Goal: Task Accomplishment & Management: Use online tool/utility

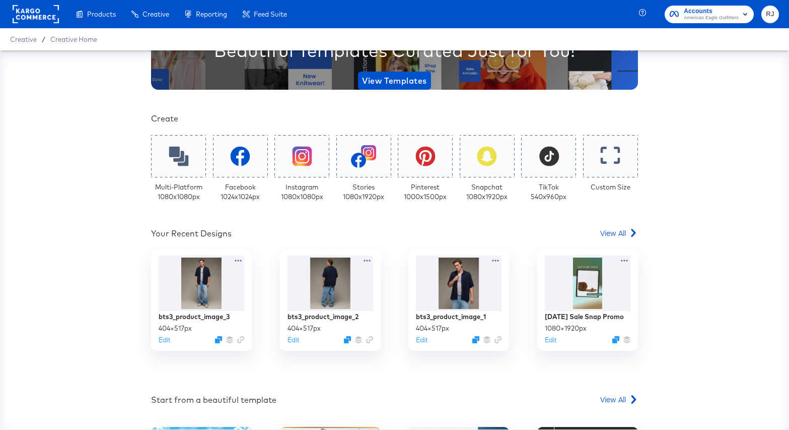
scroll to position [142, 0]
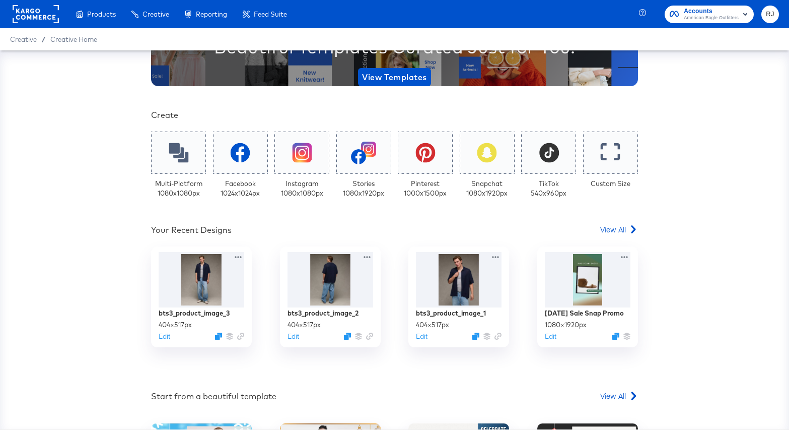
click at [34, 16] on rect at bounding box center [36, 14] width 46 height 18
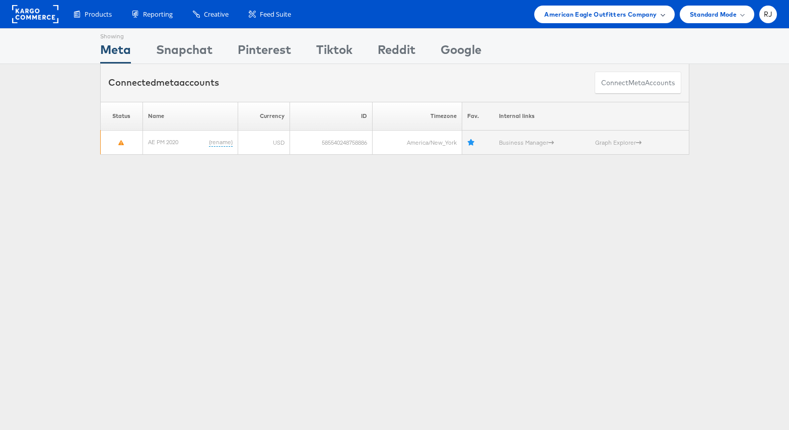
click at [655, 15] on span "American Eagle Outfitters Company" at bounding box center [600, 14] width 112 height 11
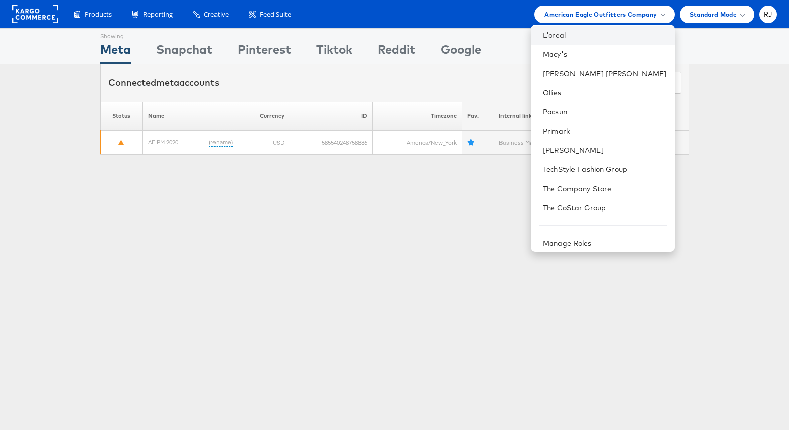
scroll to position [161, 0]
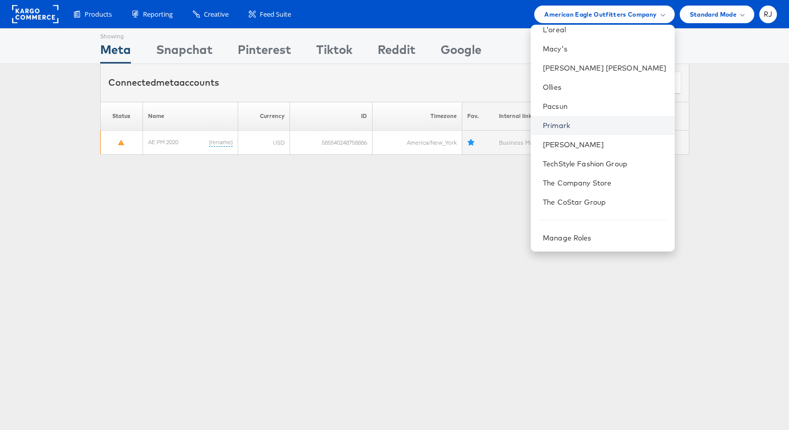
click at [618, 124] on link "Primark" at bounding box center [605, 125] width 124 height 10
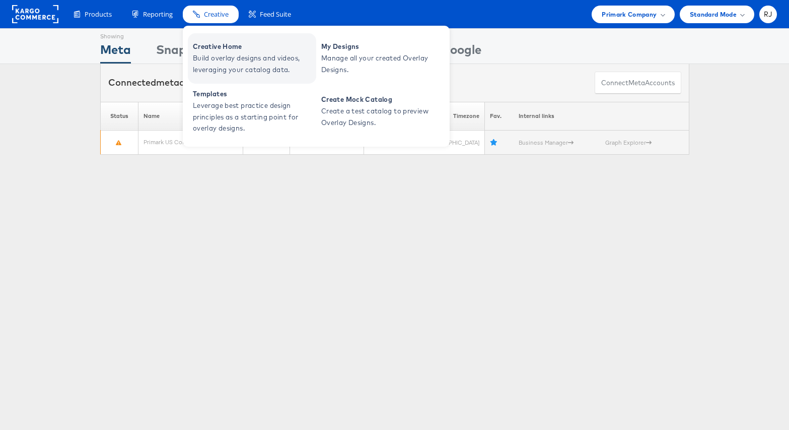
click at [222, 62] on span "Build overlay designs and videos, leveraging your catalog data." at bounding box center [253, 63] width 121 height 23
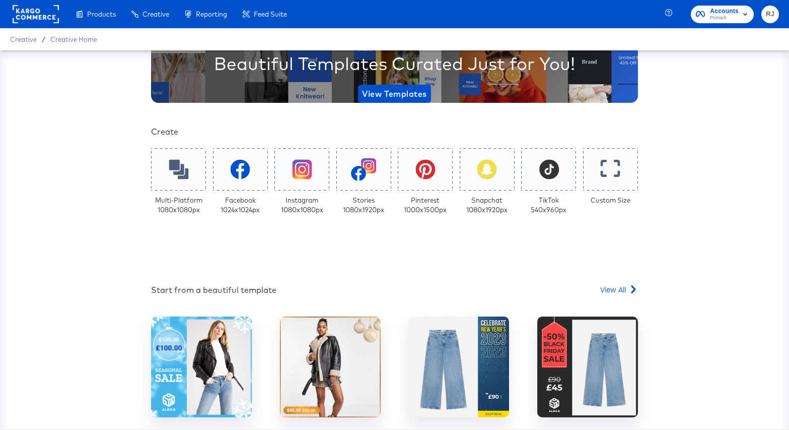
scroll to position [144, 0]
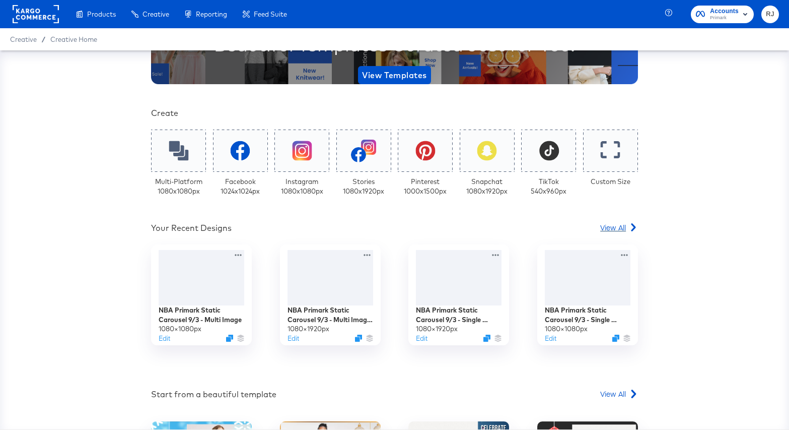
click at [620, 229] on span "View All" at bounding box center [613, 227] width 26 height 10
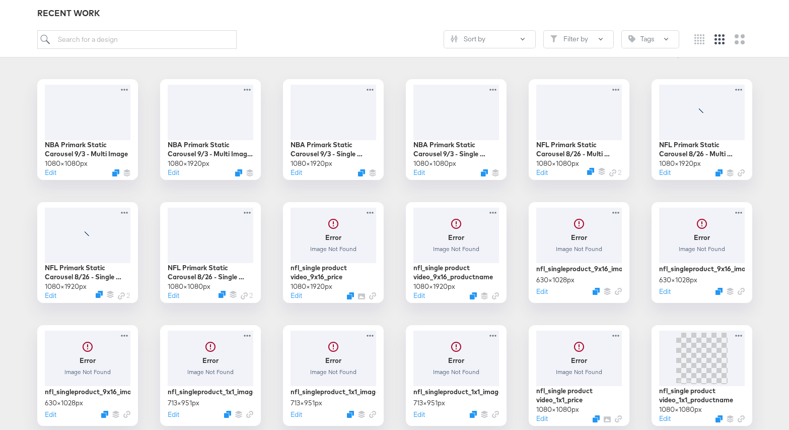
scroll to position [154, 0]
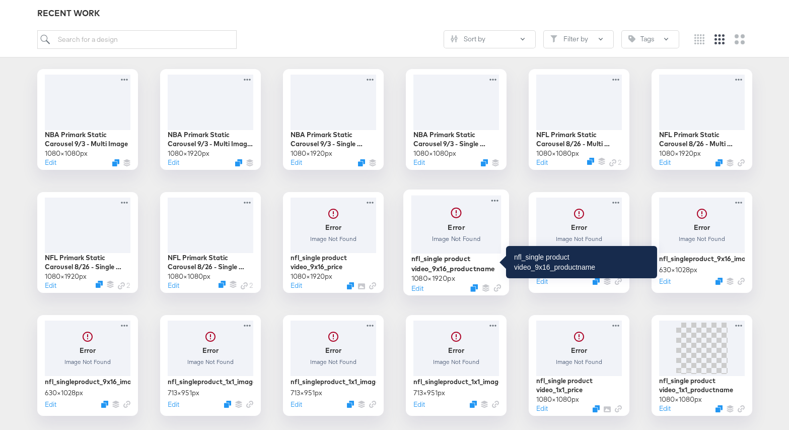
click at [467, 260] on div "nfl_single product video_9x16_productname" at bounding box center [456, 263] width 90 height 20
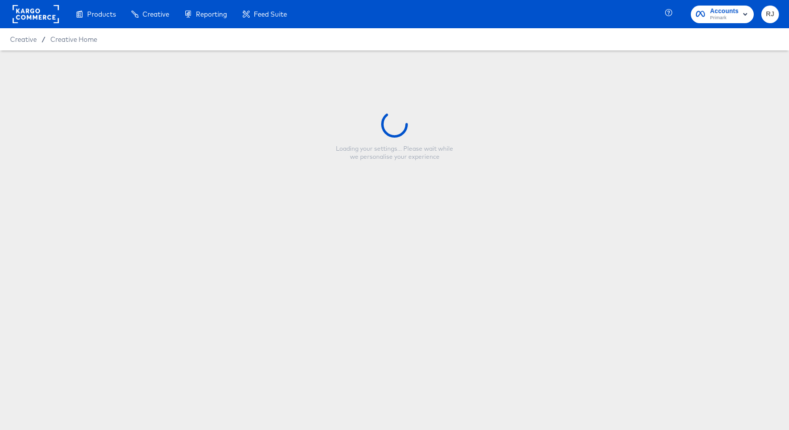
type input "nfl_single product video_9x16_productname"
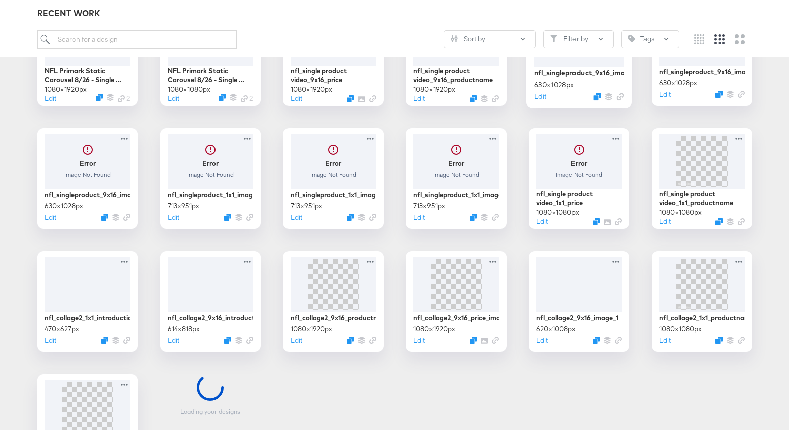
scroll to position [341, 0]
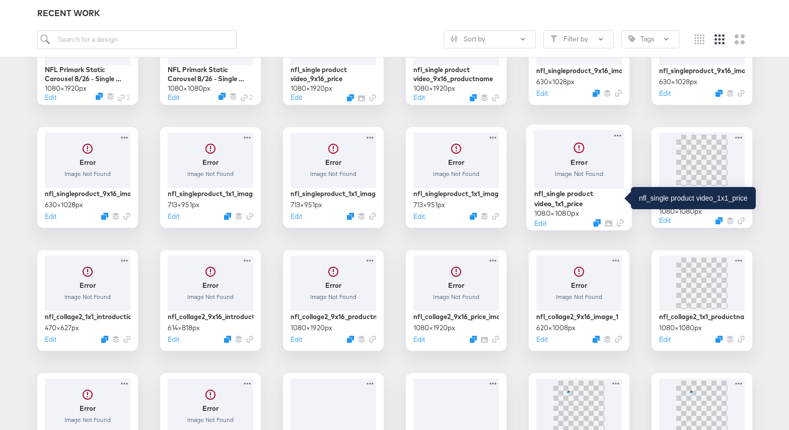
click at [559, 193] on div "nfl_single product video_1x1_price" at bounding box center [579, 198] width 90 height 20
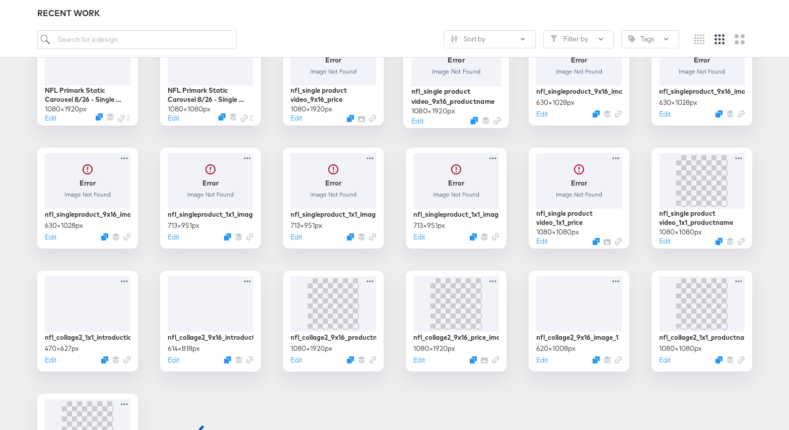
scroll to position [322, 0]
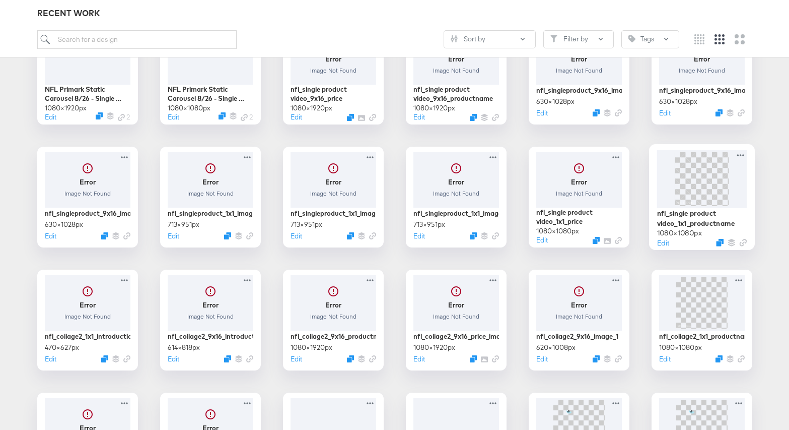
click at [682, 168] on img at bounding box center [702, 179] width 54 height 54
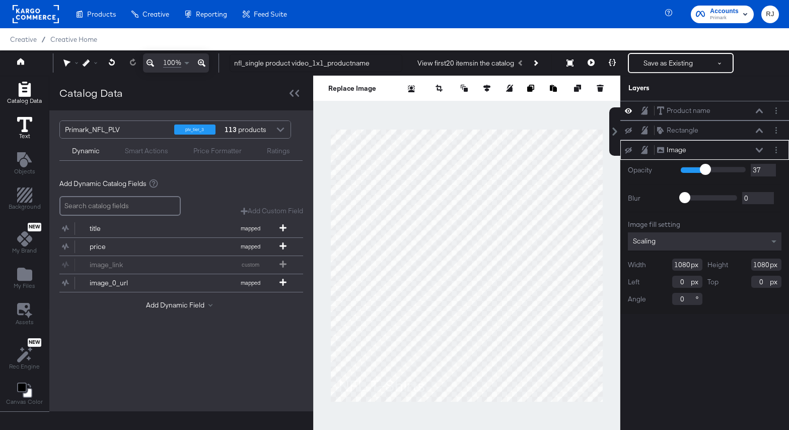
click at [23, 127] on icon at bounding box center [24, 124] width 15 height 15
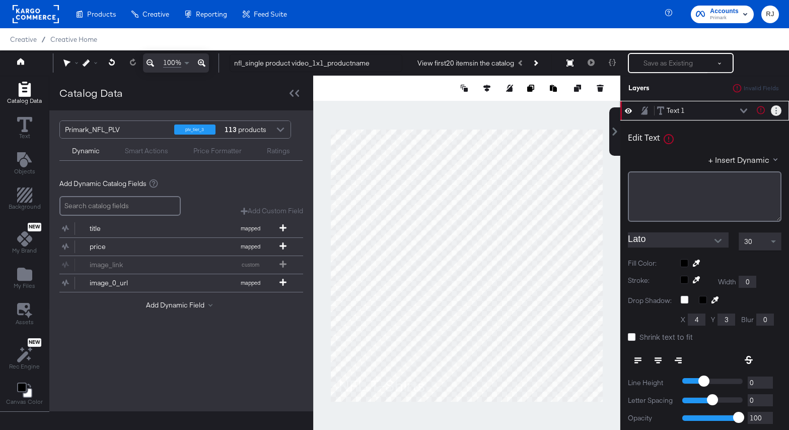
click at [776, 109] on icon "Layer Options" at bounding box center [776, 110] width 2 height 7
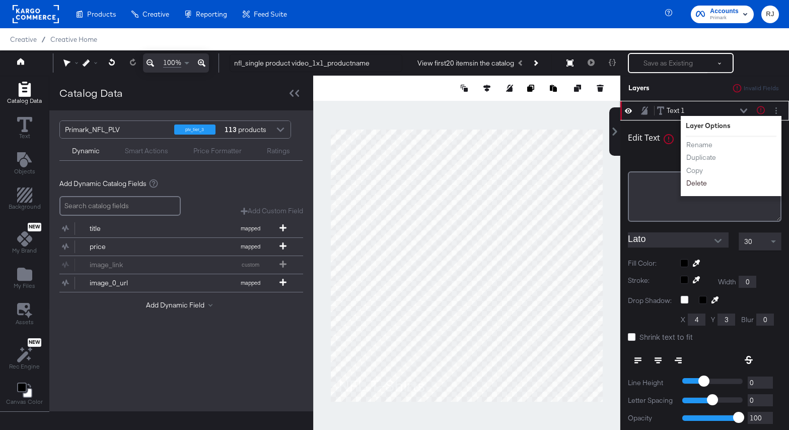
click at [696, 184] on button "Delete" at bounding box center [697, 183] width 22 height 11
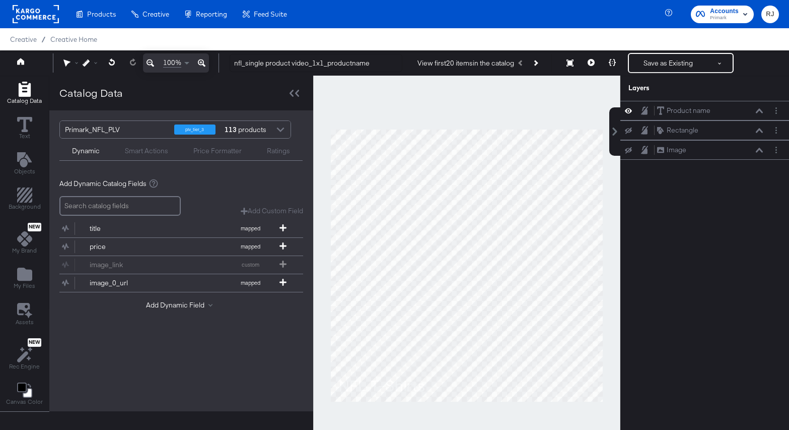
click at [154, 153] on div "Smart Actions" at bounding box center [146, 151] width 43 height 10
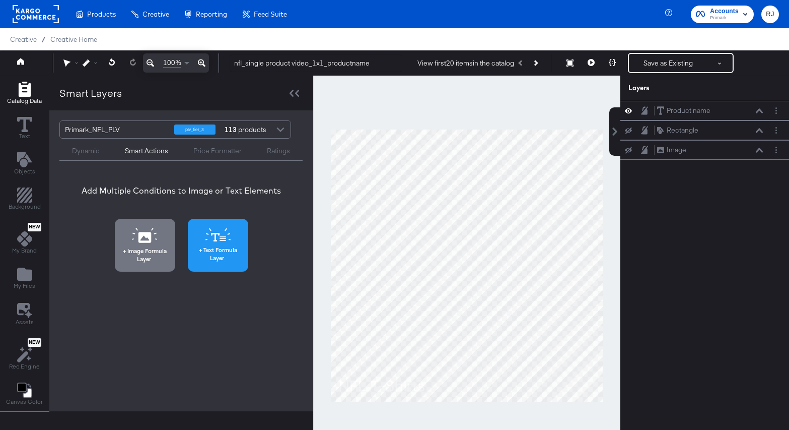
click at [227, 242] on button "Text Formula Layer" at bounding box center [218, 245] width 60 height 53
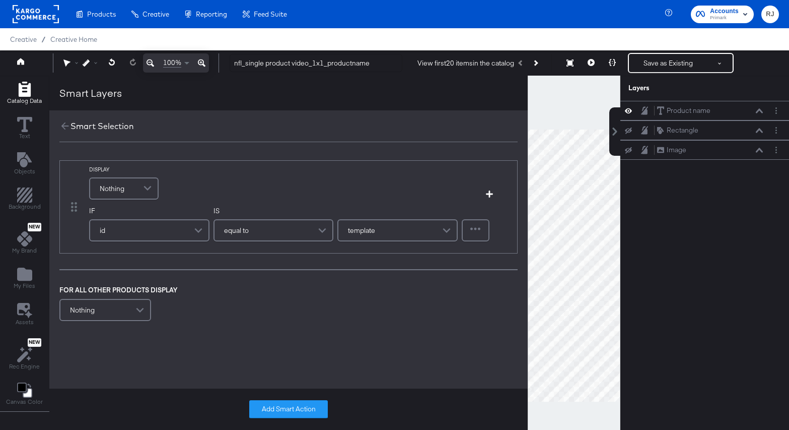
click at [124, 181] on div "Nothing" at bounding box center [123, 188] width 67 height 20
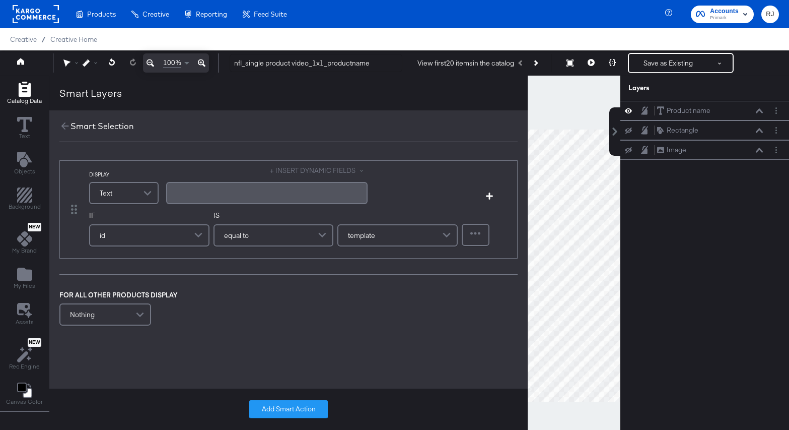
click at [232, 193] on div "﻿" at bounding box center [266, 193] width 189 height 10
click at [319, 171] on button "+ INSERT DYNAMIC FIELDS" at bounding box center [319, 171] width 98 height 10
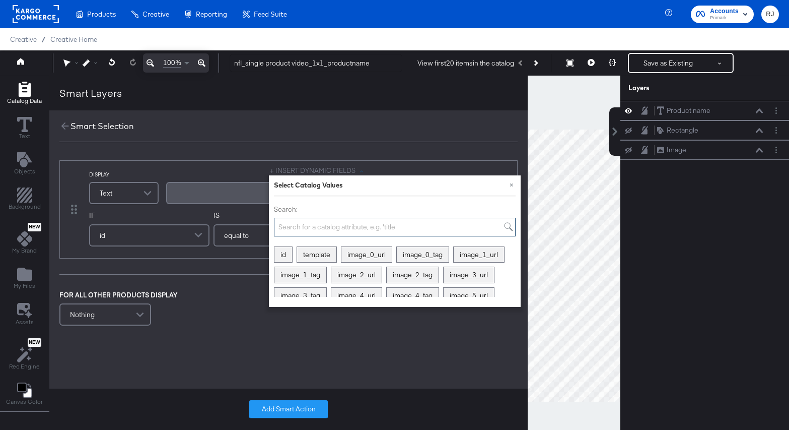
click at [369, 226] on input "Search:" at bounding box center [395, 227] width 242 height 19
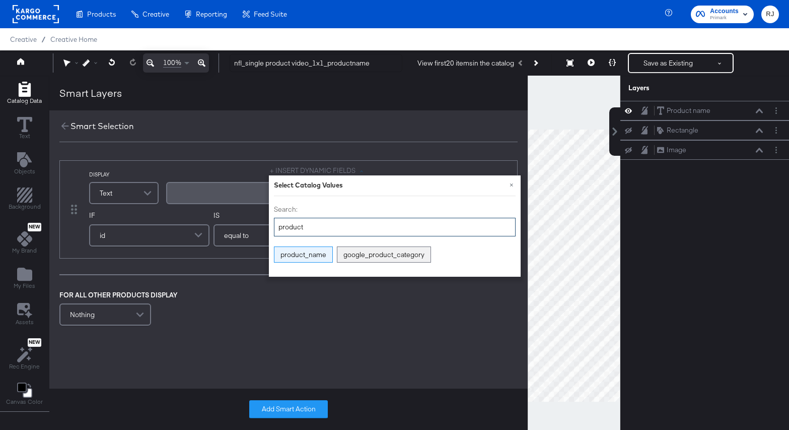
type input "product"
click at [318, 252] on div "product_name" at bounding box center [303, 255] width 58 height 16
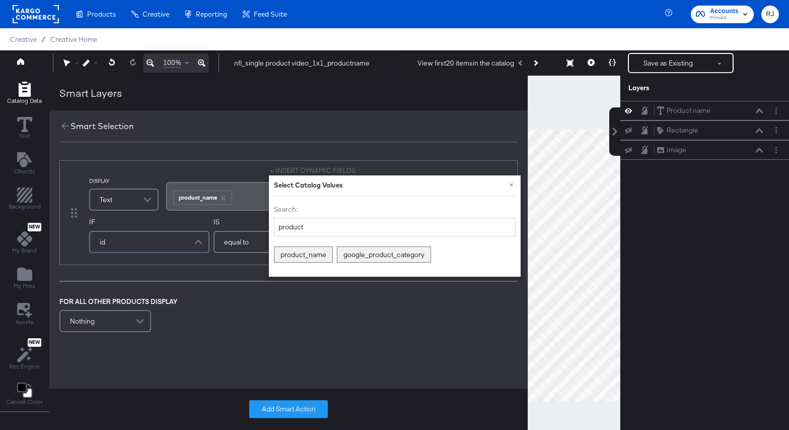
click at [144, 241] on div "id" at bounding box center [149, 242] width 118 height 20
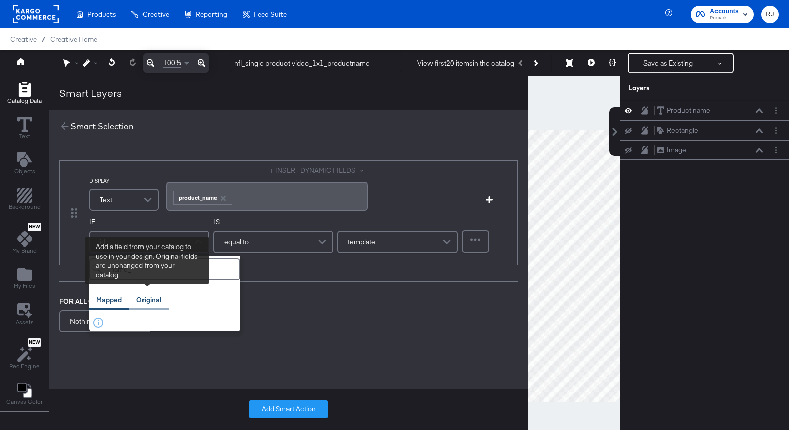
type input "name_"
click at [136, 304] on div "Original" at bounding box center [148, 300] width 25 height 10
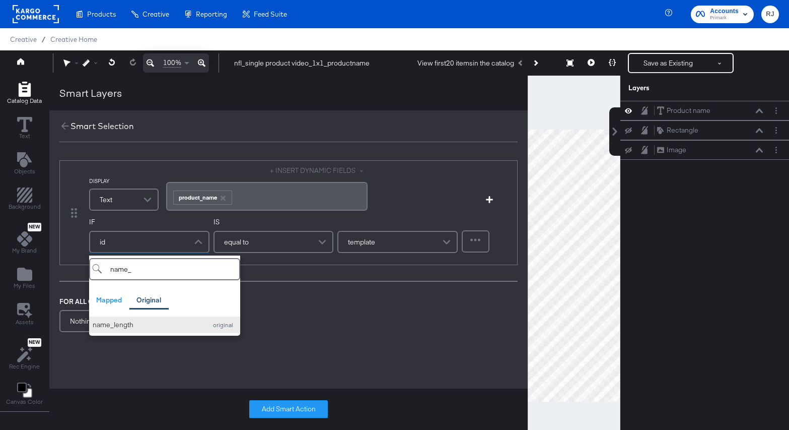
click at [142, 322] on div "name_length" at bounding box center [147, 325] width 109 height 10
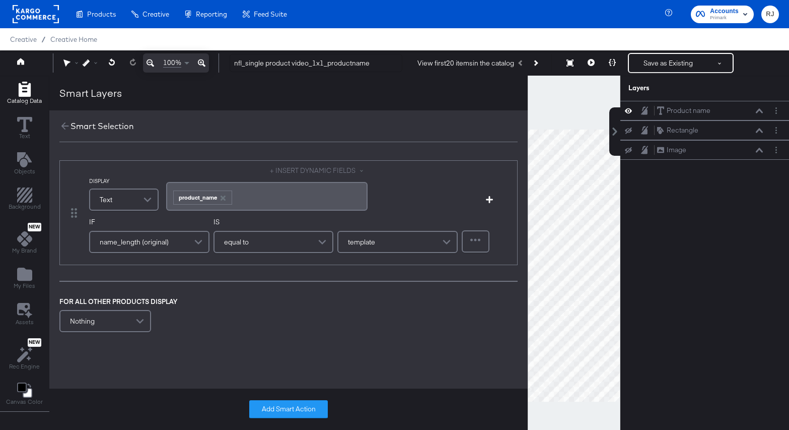
click at [280, 247] on div "equal to" at bounding box center [274, 242] width 118 height 20
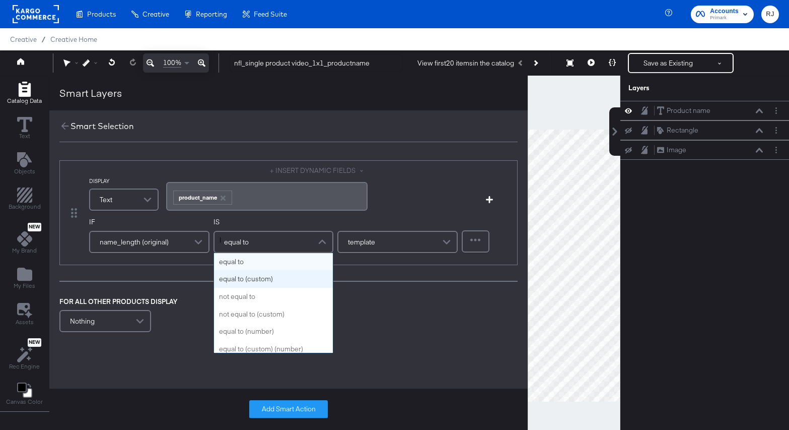
type input "le"
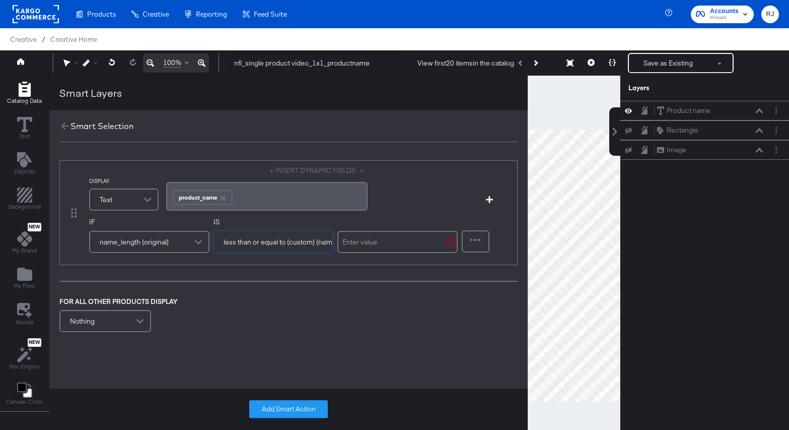
click at [399, 245] on input "text" at bounding box center [397, 242] width 120 height 22
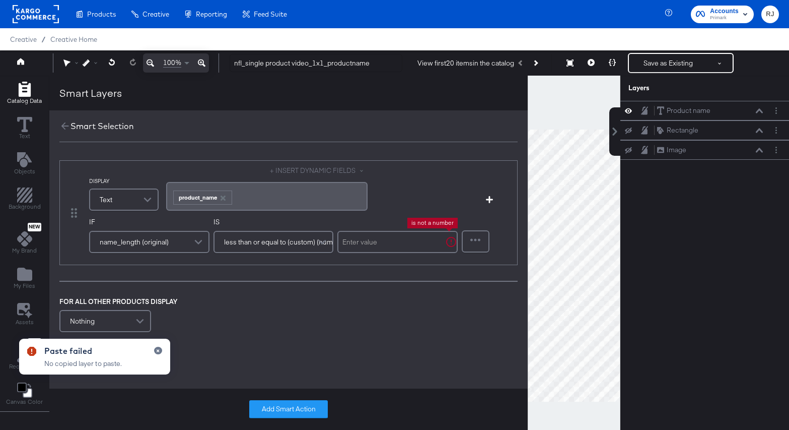
click at [354, 243] on input "text" at bounding box center [397, 242] width 120 height 22
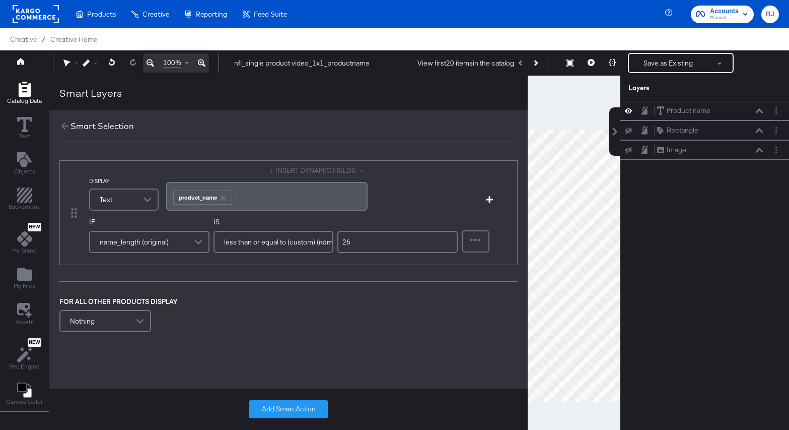
type input "26"
click at [370, 316] on div "FOR ALL OTHER PRODUCTS DISPLAY Nothing" at bounding box center [288, 316] width 458 height 38
click at [297, 407] on button "Add Smart Action" at bounding box center [288, 409] width 79 height 18
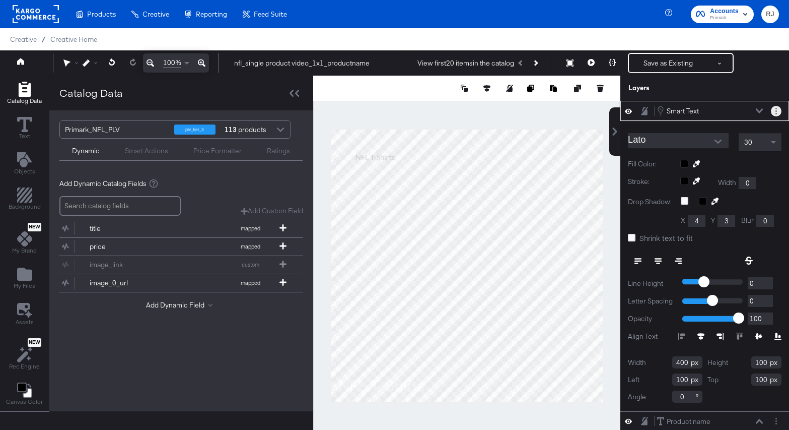
click at [776, 110] on icon "Layer Options" at bounding box center [776, 111] width 2 height 7
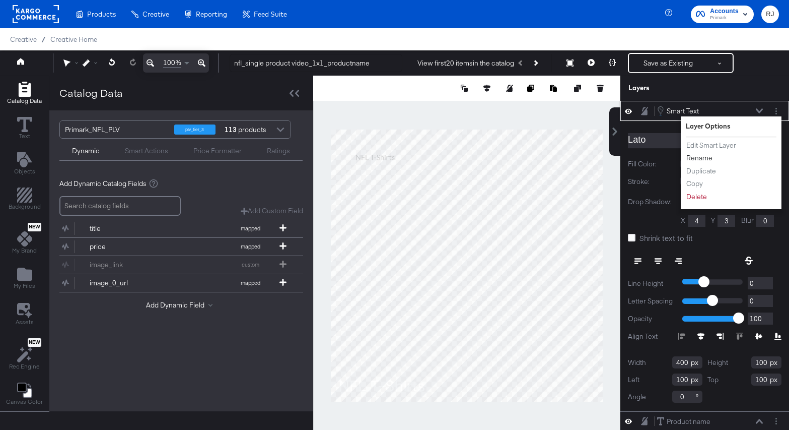
click at [704, 157] on button "Rename" at bounding box center [699, 158] width 27 height 11
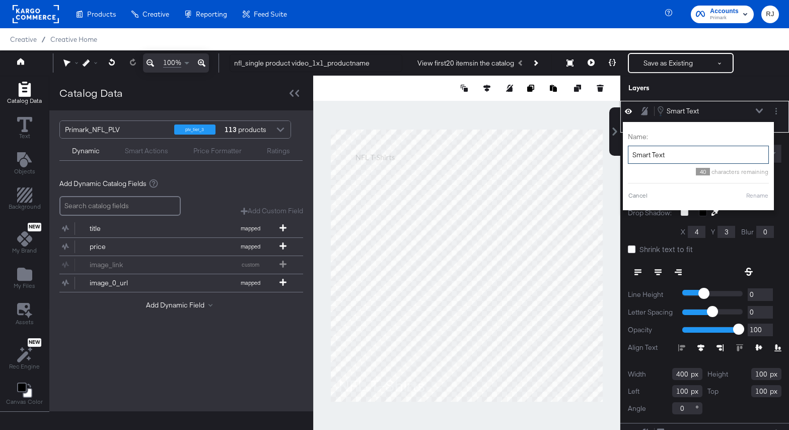
drag, startPoint x: 671, startPoint y: 157, endPoint x: 625, endPoint y: 157, distance: 45.8
click at [625, 157] on div "Name: Smart Text 40 characters remaining Cancel Rename" at bounding box center [698, 166] width 151 height 88
paste input "- Less Than"
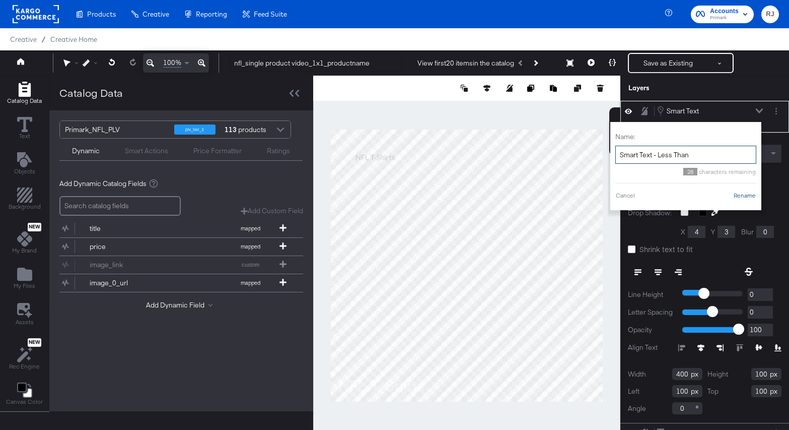
type input "Smart Text - Less Than"
click at [753, 195] on button "Rename" at bounding box center [744, 195] width 23 height 9
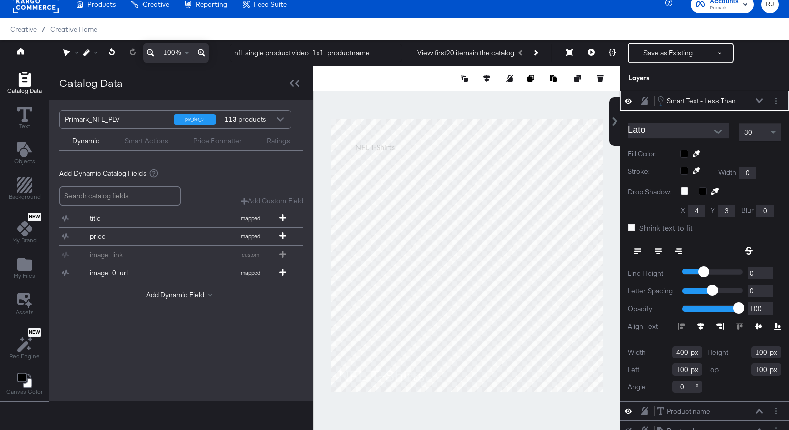
click at [757, 134] on div "30" at bounding box center [760, 131] width 42 height 17
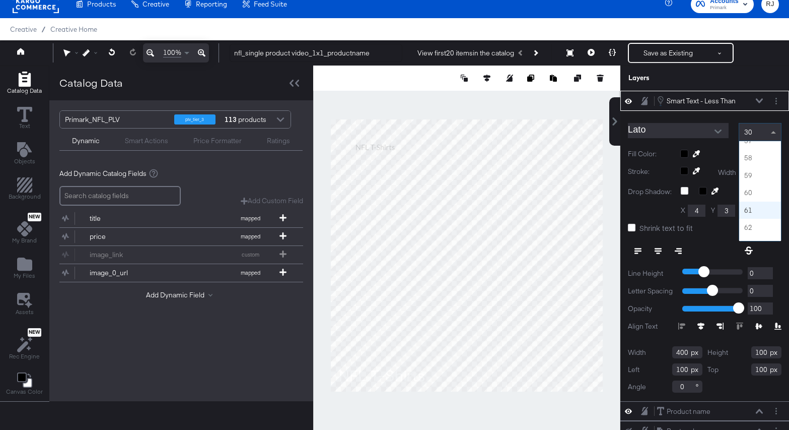
scroll to position [983, 0]
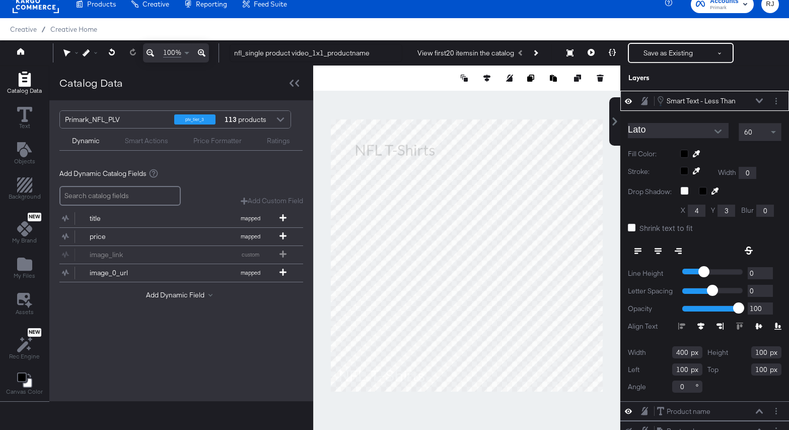
click at [760, 99] on icon at bounding box center [759, 100] width 7 height 5
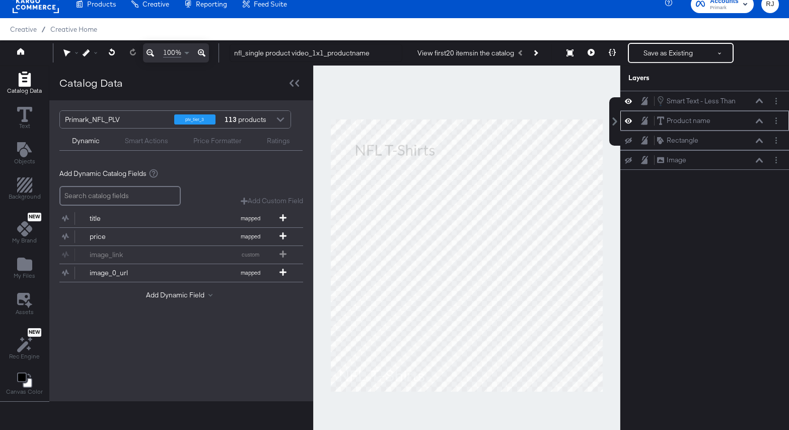
click at [758, 119] on icon at bounding box center [759, 120] width 7 height 5
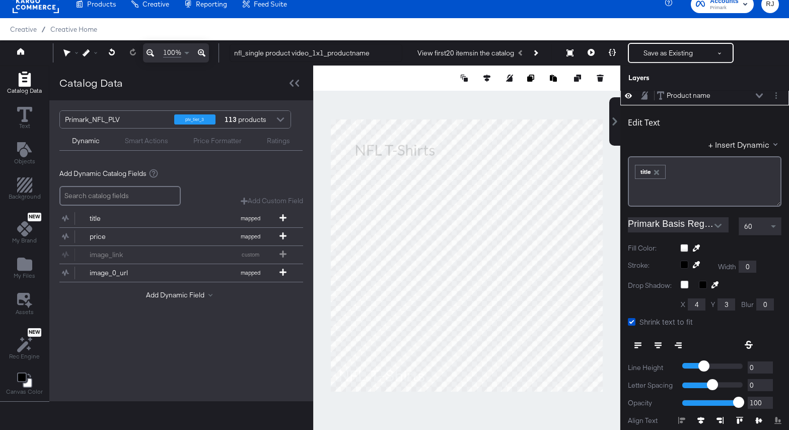
scroll to position [0, 0]
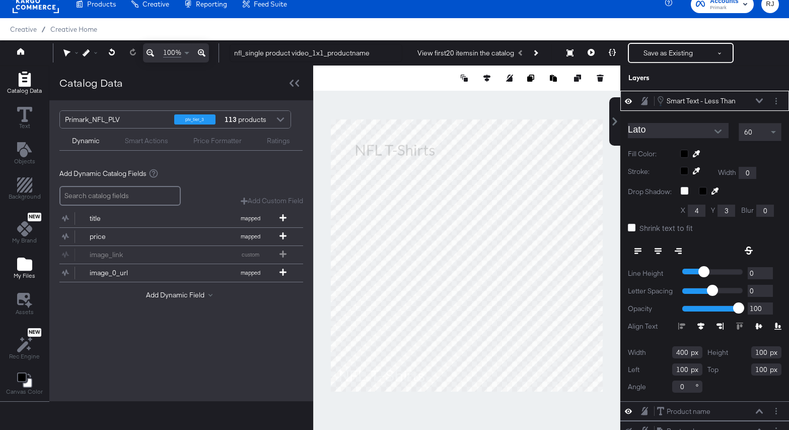
click at [20, 263] on icon "Add Files" at bounding box center [24, 263] width 15 height 13
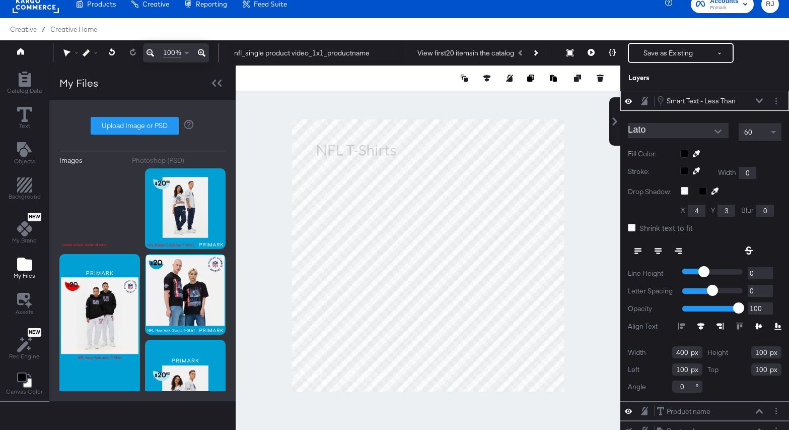
drag, startPoint x: 688, startPoint y: 367, endPoint x: 654, endPoint y: 367, distance: 34.2
click at [654, 367] on div "Left 100" at bounding box center [665, 369] width 75 height 12
type input "32"
drag, startPoint x: 767, startPoint y: 371, endPoint x: 736, endPoint y: 369, distance: 31.3
click at [736, 369] on div "Top 100" at bounding box center [744, 369] width 75 height 12
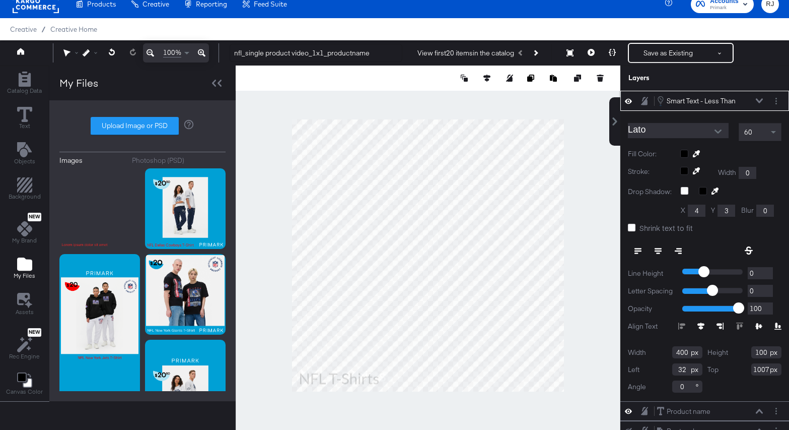
type input "1007"
click at [723, 393] on div "Lato 60 Fill Color: Stroke: Width 0 Drop Shadow: X 4 Y 3 Blur 0 Shrink text to …" at bounding box center [704, 256] width 169 height 290
click at [777, 326] on icon at bounding box center [777, 325] width 7 height 7
type input "36"
type input "942"
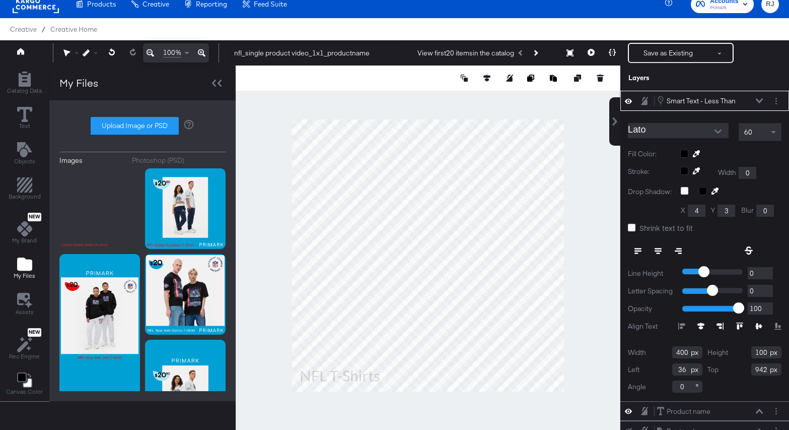
click at [760, 98] on button at bounding box center [759, 101] width 8 height 6
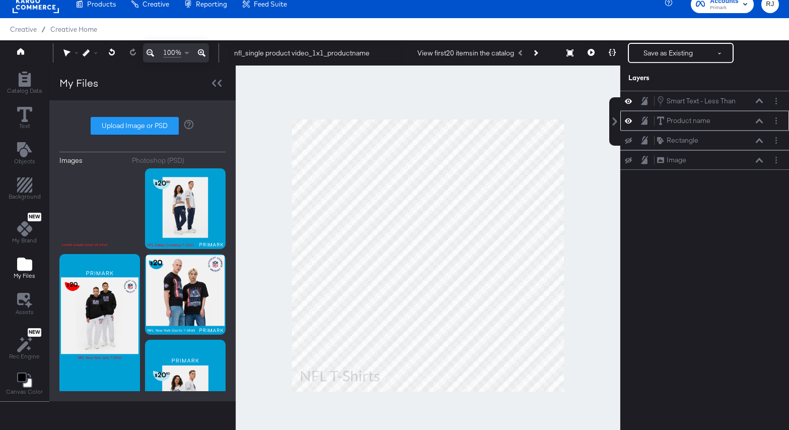
click at [761, 119] on icon at bounding box center [759, 120] width 7 height 5
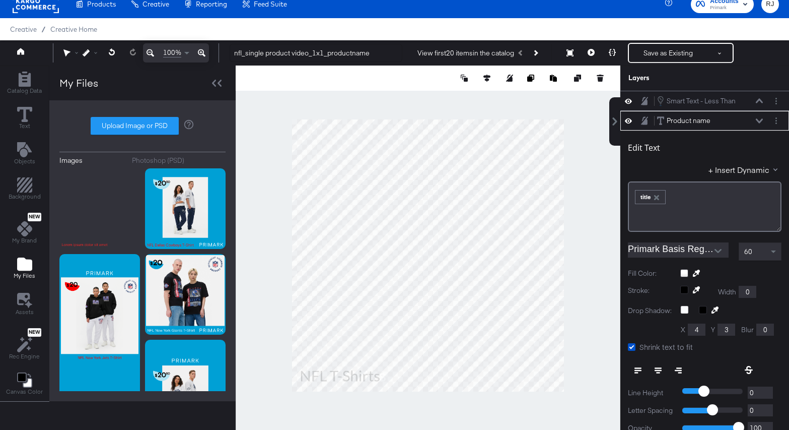
click at [761, 120] on icon at bounding box center [759, 120] width 7 height 5
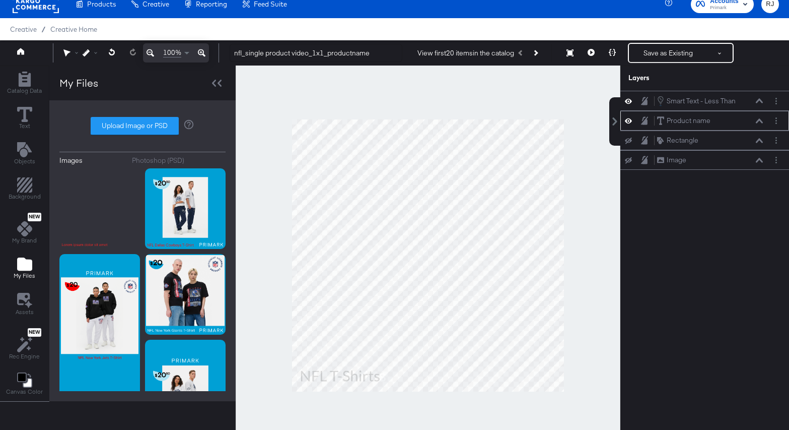
click at [758, 118] on button at bounding box center [759, 121] width 8 height 6
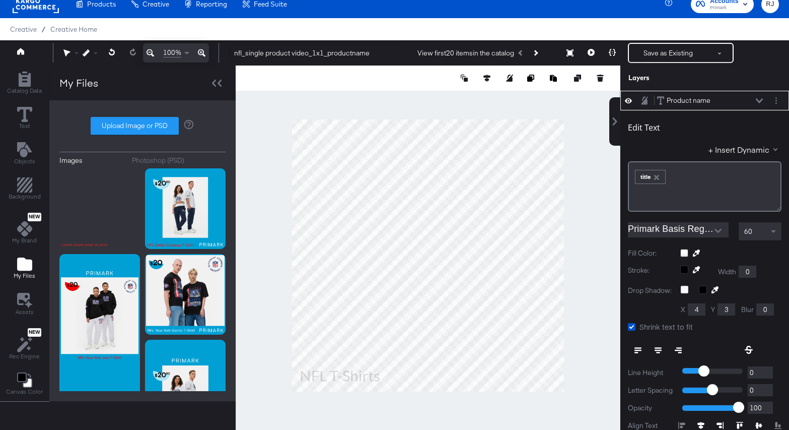
click at [758, 99] on icon at bounding box center [759, 100] width 7 height 5
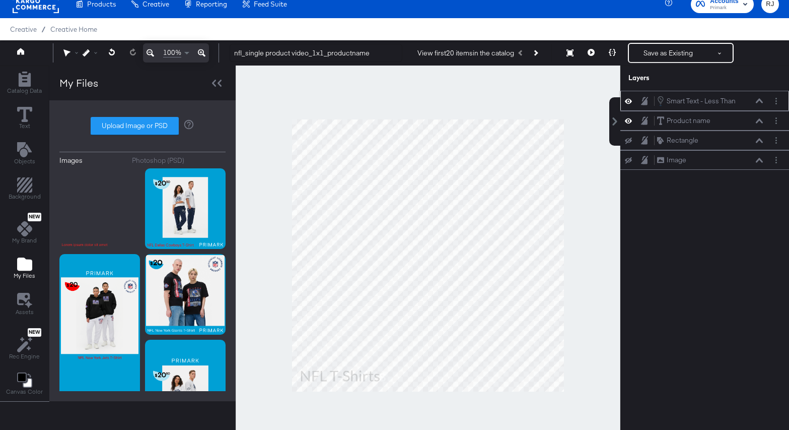
click at [759, 100] on icon at bounding box center [759, 100] width 7 height 5
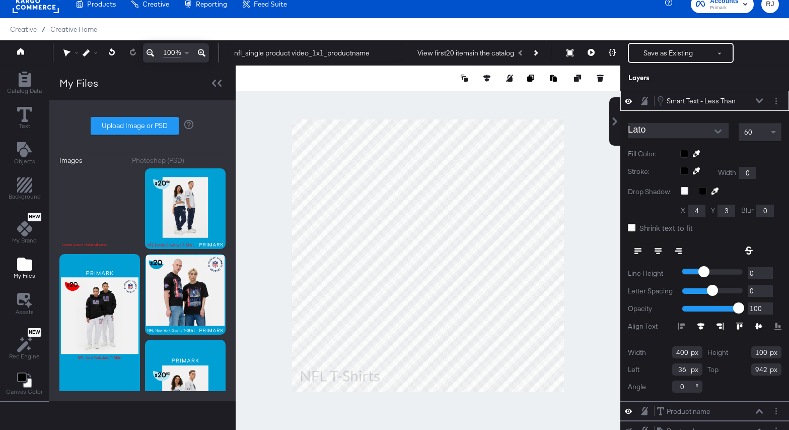
type input "463"
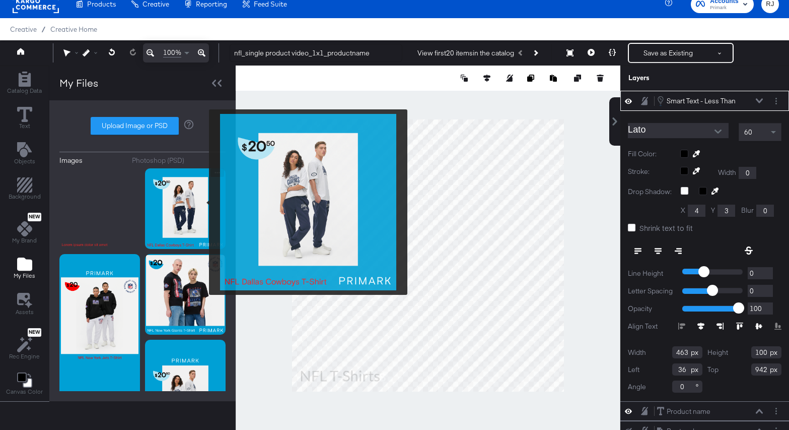
click at [202, 202] on img at bounding box center [185, 208] width 81 height 81
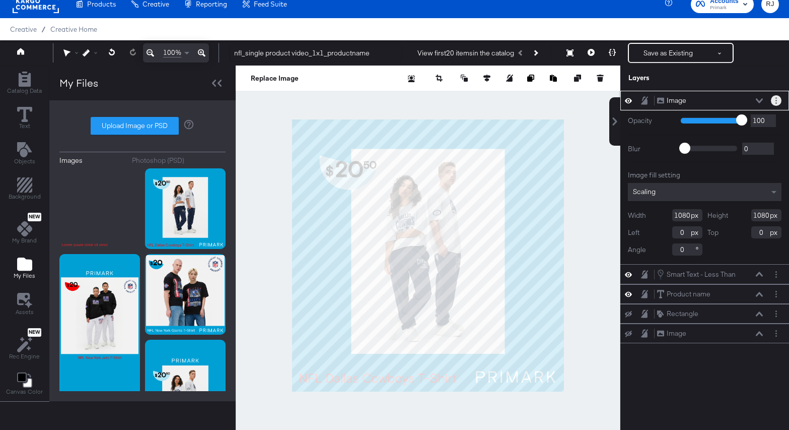
click at [777, 100] on button "Layer Options" at bounding box center [776, 100] width 11 height 11
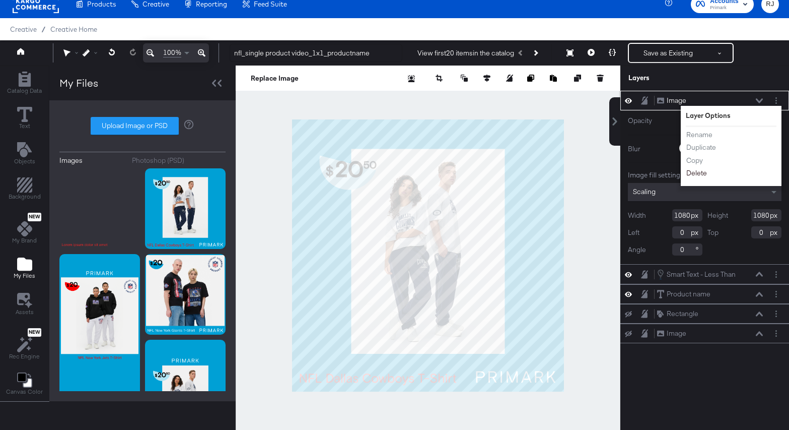
click at [696, 175] on button "Delete" at bounding box center [697, 173] width 22 height 11
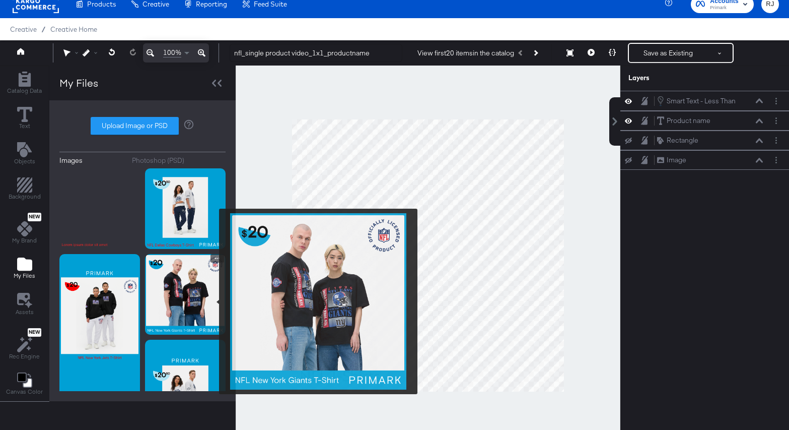
click at [208, 298] on img at bounding box center [185, 294] width 81 height 81
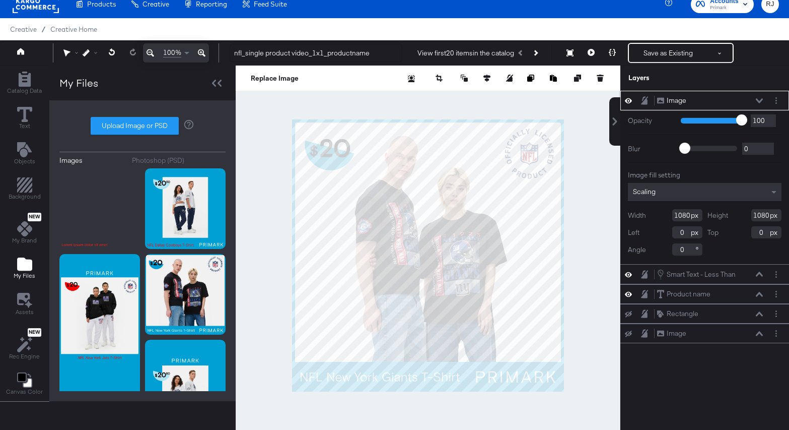
click at [762, 100] on icon at bounding box center [759, 100] width 7 height 5
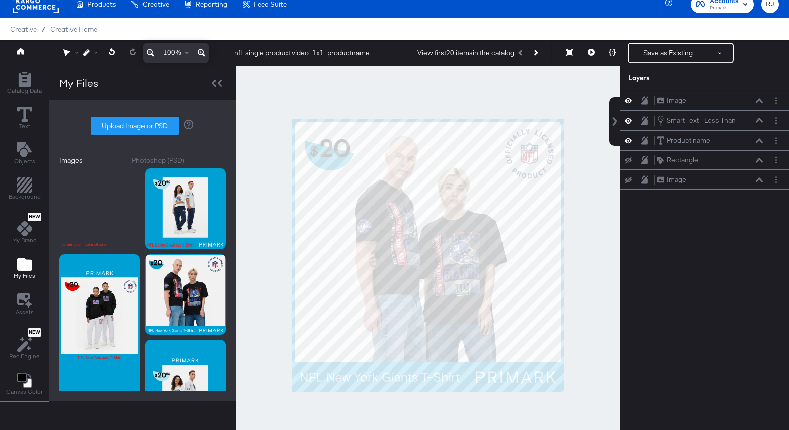
scroll to position [10, 0]
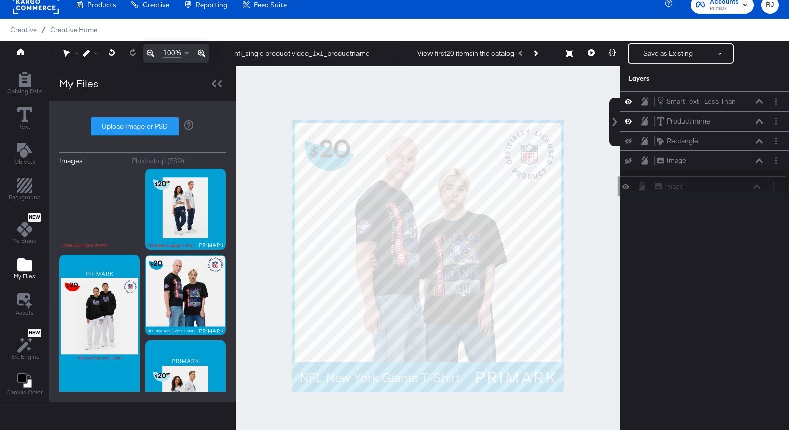
drag, startPoint x: 732, startPoint y: 101, endPoint x: 730, endPoint y: 190, distance: 88.7
click at [730, 190] on div "Image Image" at bounding box center [707, 186] width 107 height 11
click at [775, 162] on circle "Layer Options" at bounding box center [776, 163] width 2 height 2
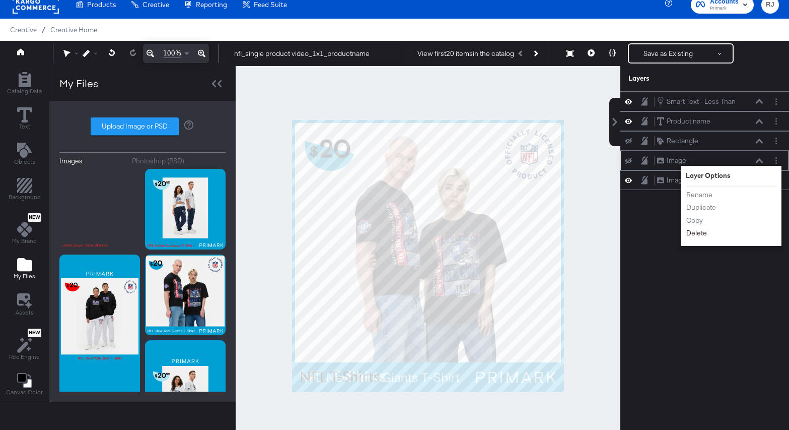
click at [703, 234] on button "Delete" at bounding box center [697, 233] width 22 height 11
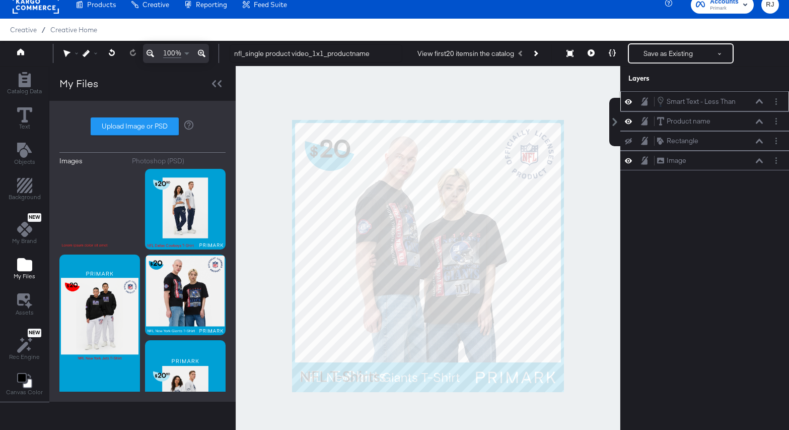
click at [760, 100] on icon at bounding box center [759, 101] width 7 height 5
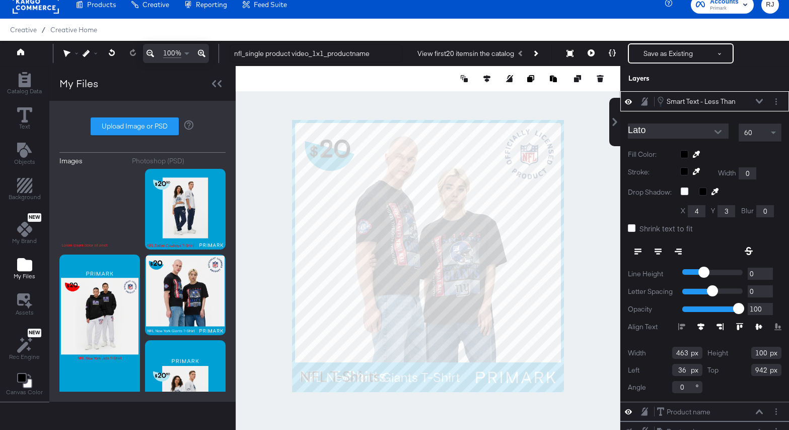
click at [684, 155] on div at bounding box center [730, 154] width 101 height 8
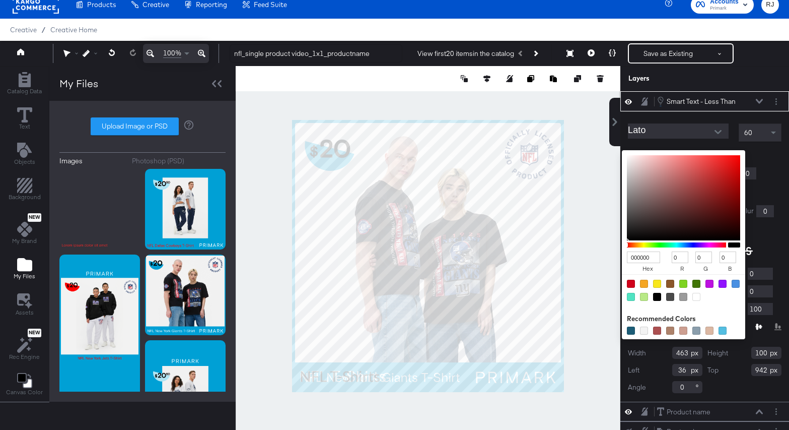
type input "DE5E5E"
type input "222"
type input "94"
type input "DE5D5D"
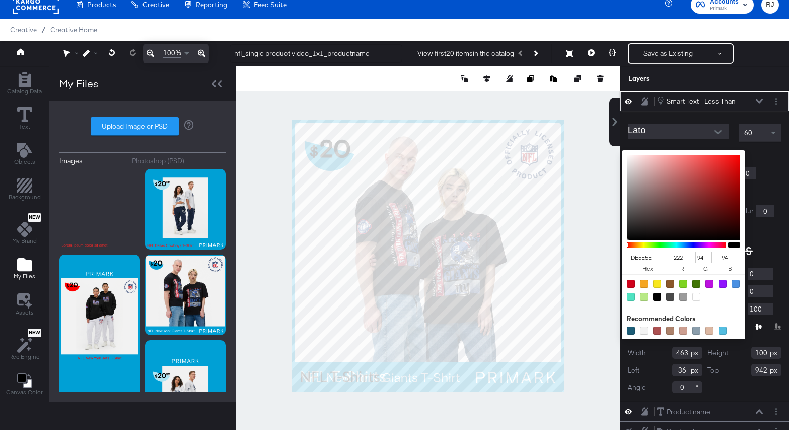
type input "93"
type input "DE5C5C"
type input "92"
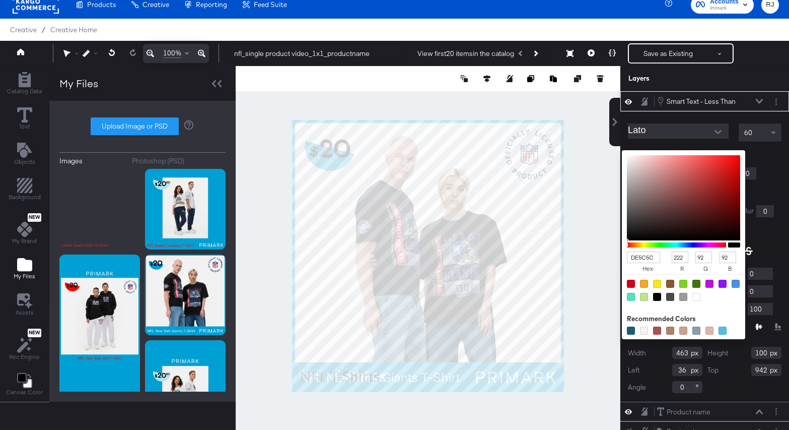
type input "E04444"
type input "224"
type input "68"
type input "F01919"
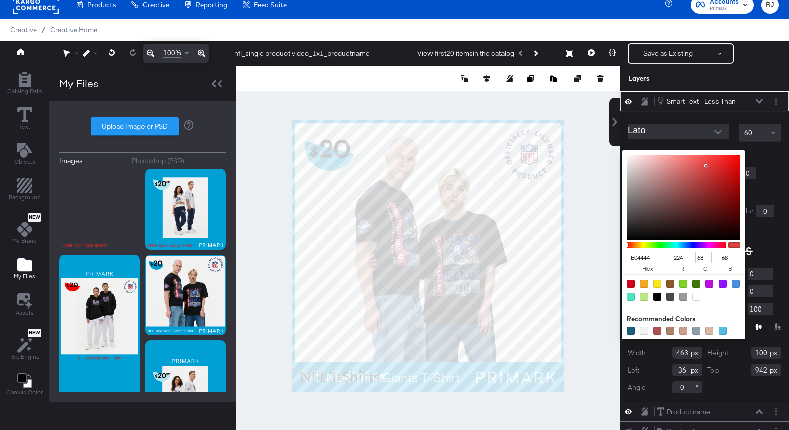
type input "240"
type input "25"
type input "FF0000"
type input "255"
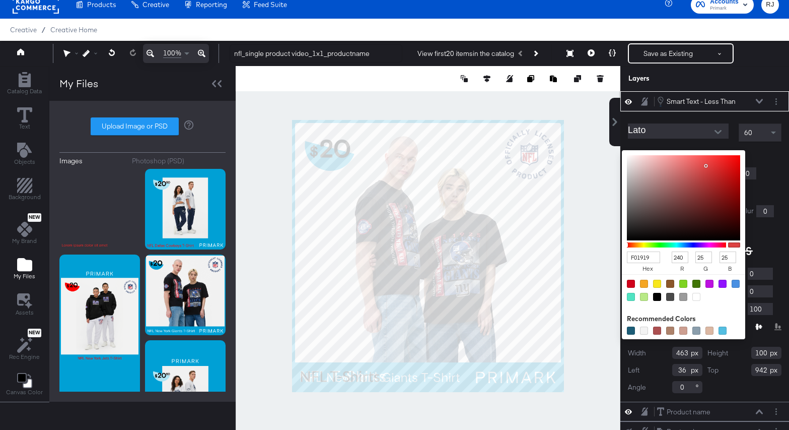
type input "0"
drag, startPoint x: 693, startPoint y: 166, endPoint x: 764, endPoint y: 146, distance: 73.8
click at [766, 147] on div "Lato 60 Fill Color: FF0000 hex 255 r 0 g 0 b 100 a Recommended Colors Stroke: W…" at bounding box center [704, 256] width 169 height 290
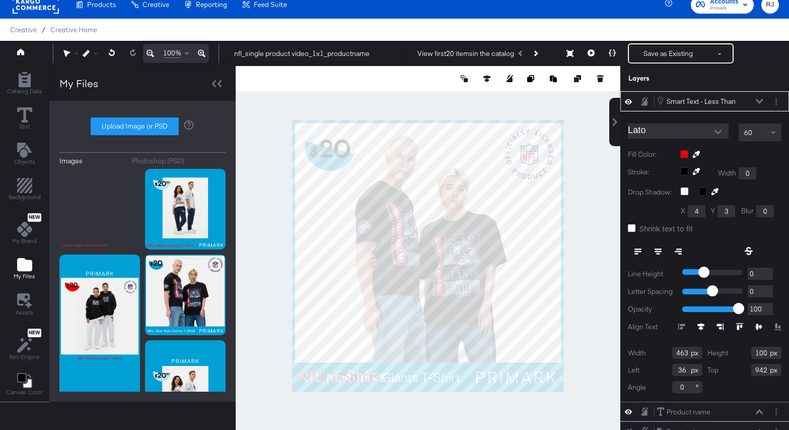
click at [762, 102] on icon at bounding box center [759, 101] width 7 height 5
type input "46"
type input "996"
type input "62"
type input "980"
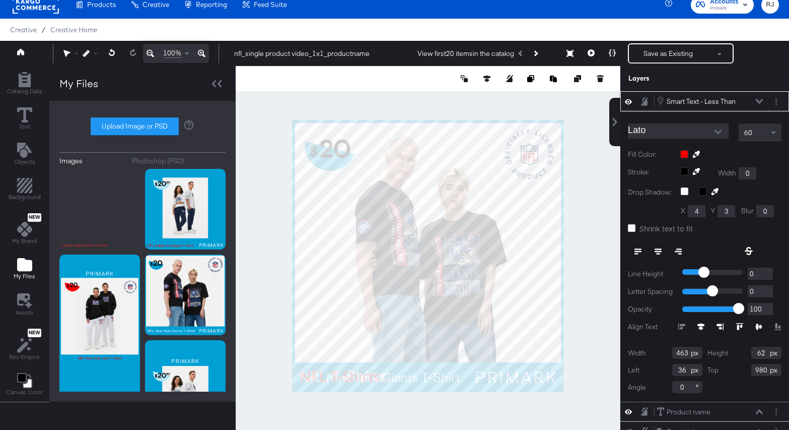
drag, startPoint x: 687, startPoint y: 356, endPoint x: 649, endPoint y: 352, distance: 38.5
click at [649, 352] on div "Width 463" at bounding box center [665, 352] width 75 height 12
type input "622"
drag, startPoint x: 764, startPoint y: 353, endPoint x: 738, endPoint y: 351, distance: 26.2
click at [738, 352] on div "Height 62" at bounding box center [744, 352] width 75 height 12
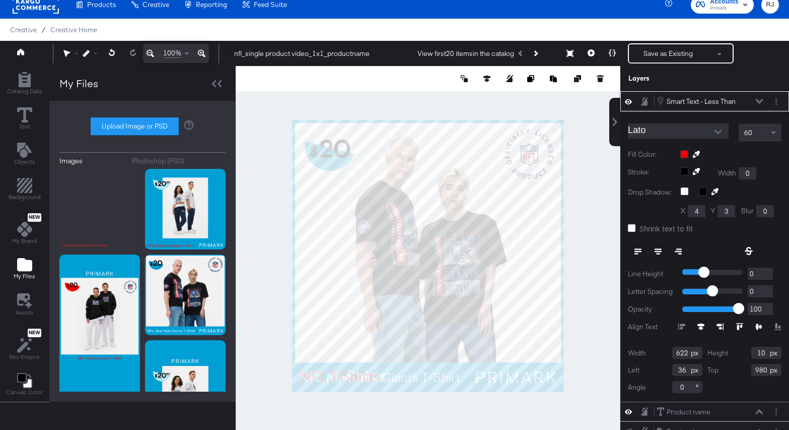
type input "100"
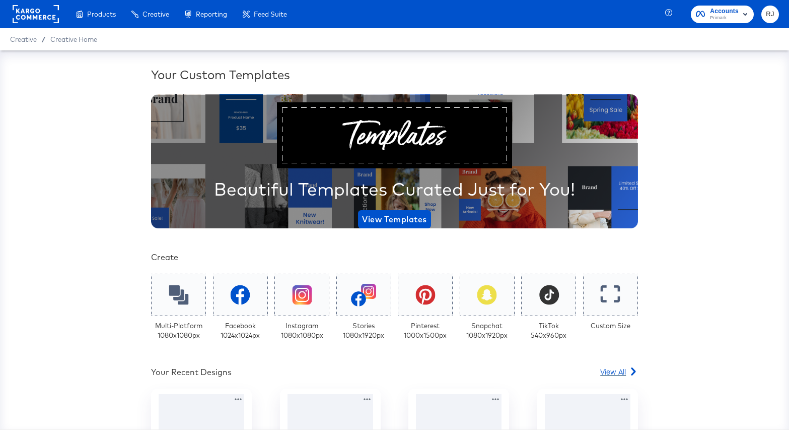
click at [618, 370] on span "View All" at bounding box center [613, 371] width 26 height 10
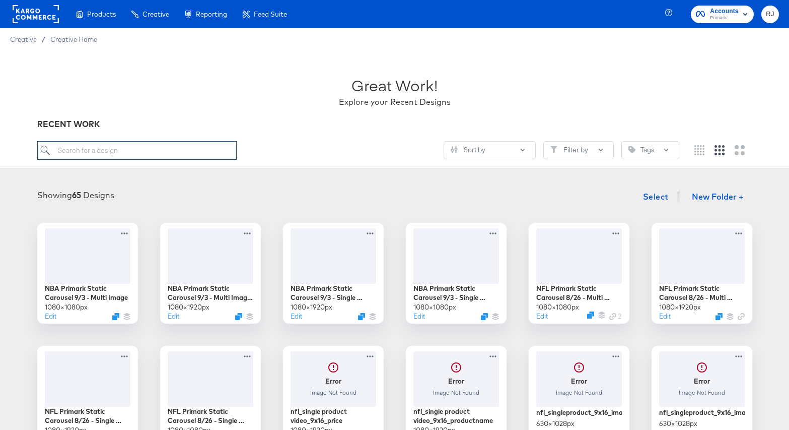
click at [193, 154] on input "search" at bounding box center [136, 150] width 199 height 19
paste input "nfl_collage2_1x1_productname_image"
type input "nfl_collage2_1x1_productname_image"
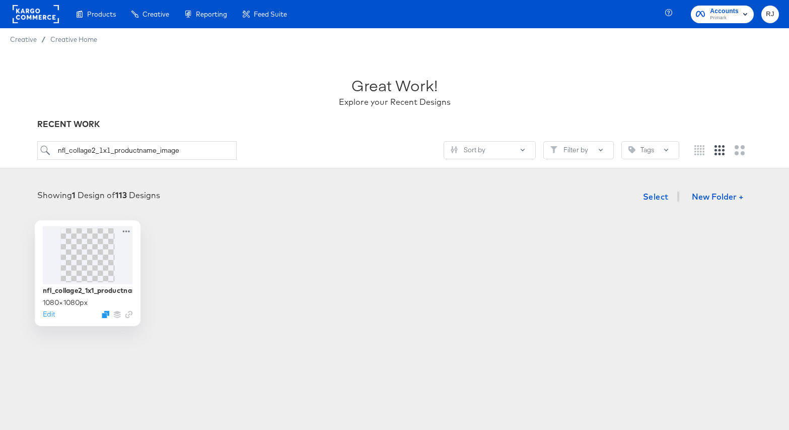
click at [89, 262] on img at bounding box center [87, 255] width 54 height 54
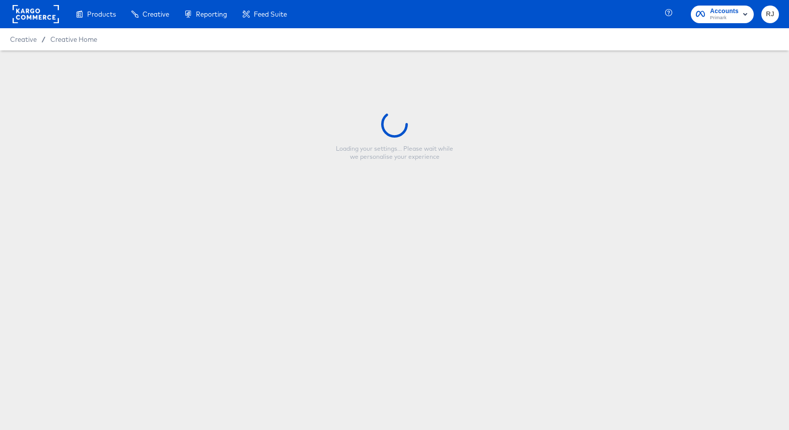
type input "nfl_collage2_1x1_productname_image"
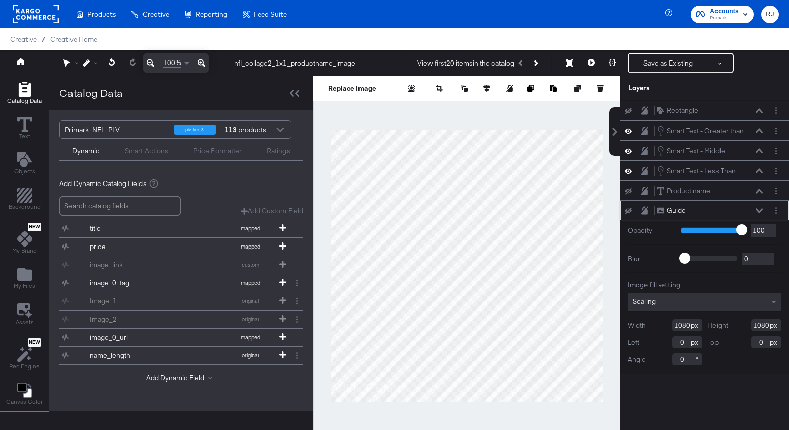
click at [629, 210] on icon at bounding box center [628, 210] width 7 height 7
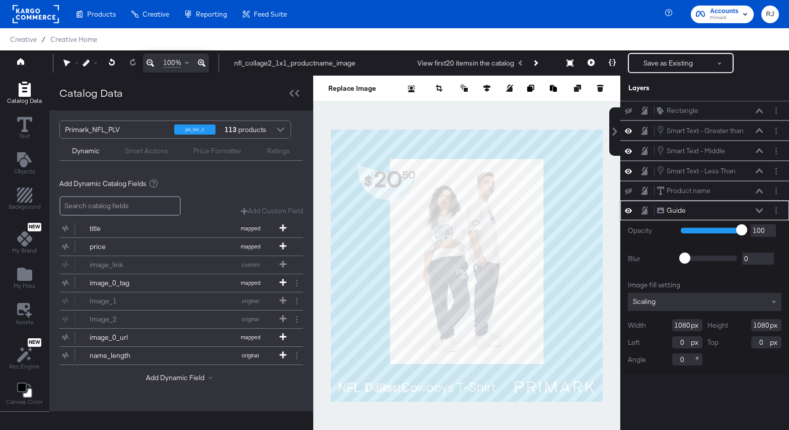
click at [629, 210] on icon at bounding box center [628, 210] width 7 height 9
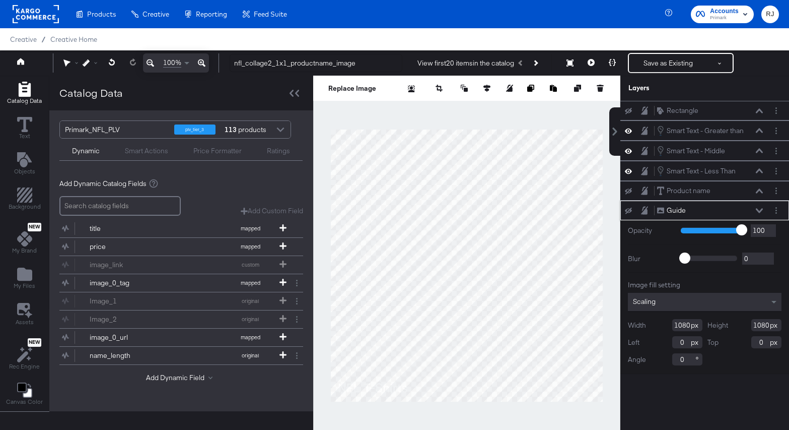
click at [627, 212] on icon at bounding box center [628, 210] width 7 height 7
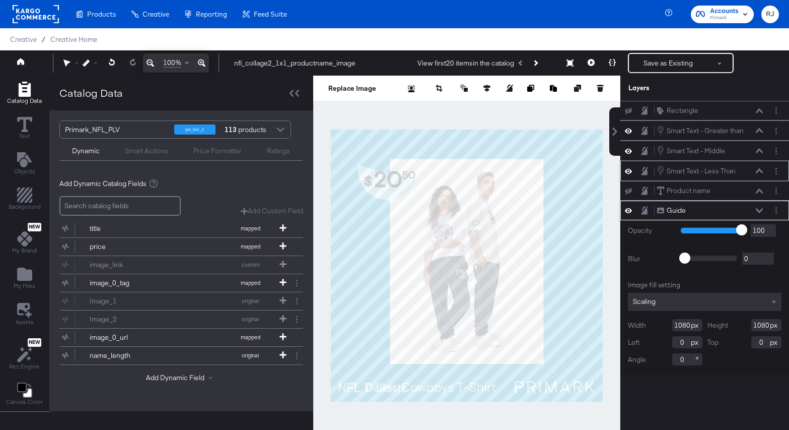
click at [627, 169] on icon at bounding box center [628, 171] width 7 height 9
click at [627, 169] on icon at bounding box center [628, 171] width 7 height 7
click at [774, 170] on button "Layer Options" at bounding box center [776, 171] width 11 height 11
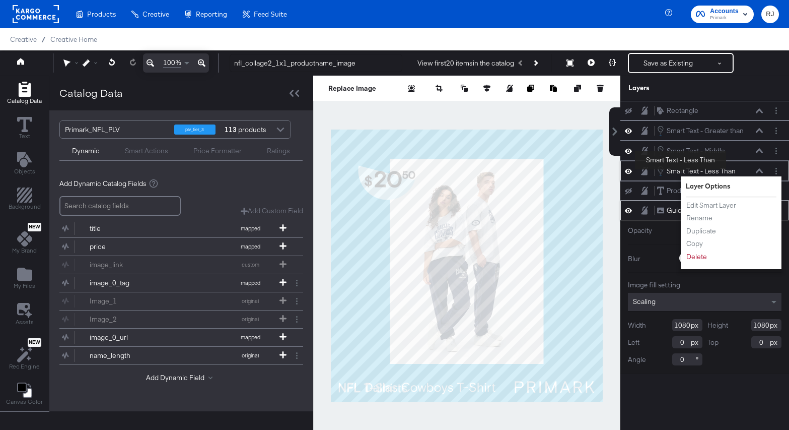
click at [681, 170] on div "Smart Text - Less Than" at bounding box center [701, 171] width 69 height 10
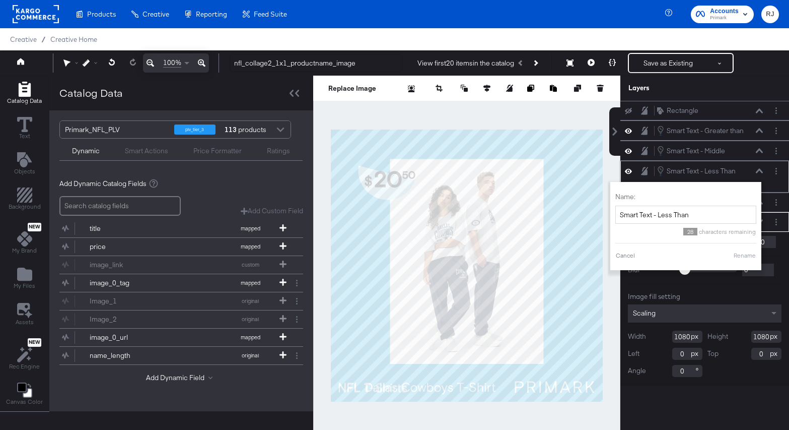
click at [757, 173] on icon at bounding box center [759, 170] width 7 height 5
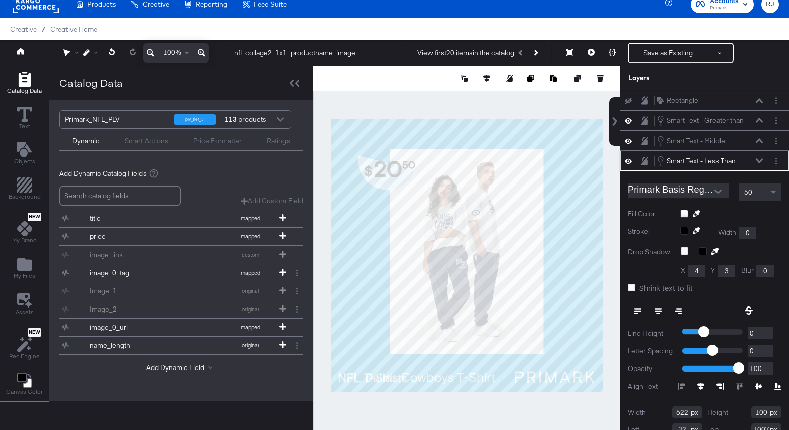
scroll to position [31, 0]
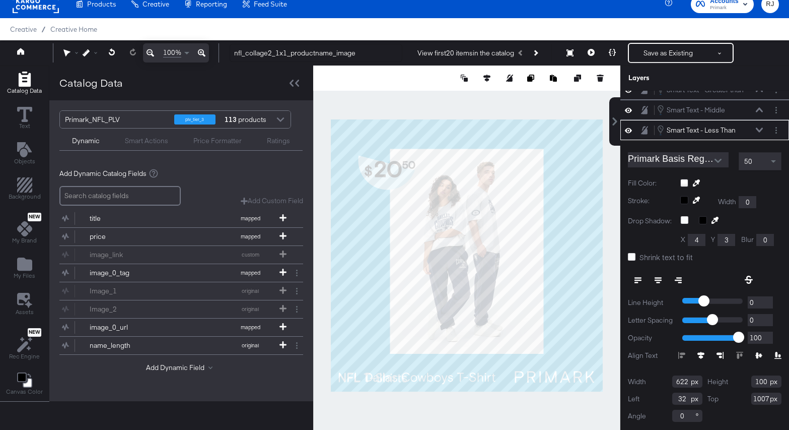
click at [685, 184] on div at bounding box center [730, 183] width 101 height 8
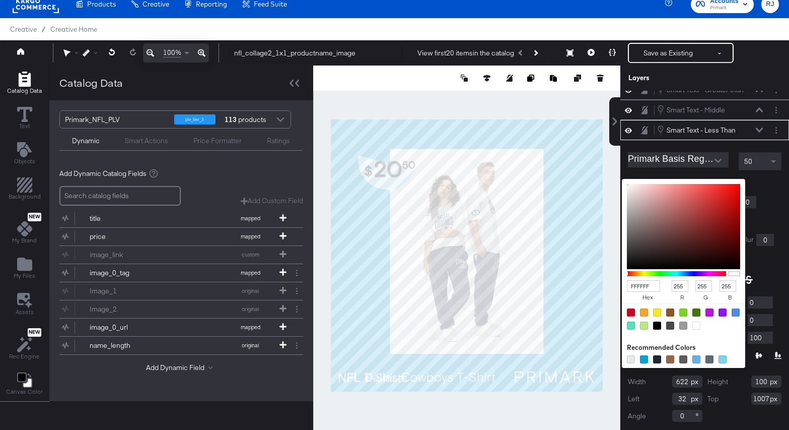
type input "7E3232"
type input "126"
type input "50"
type input "803333"
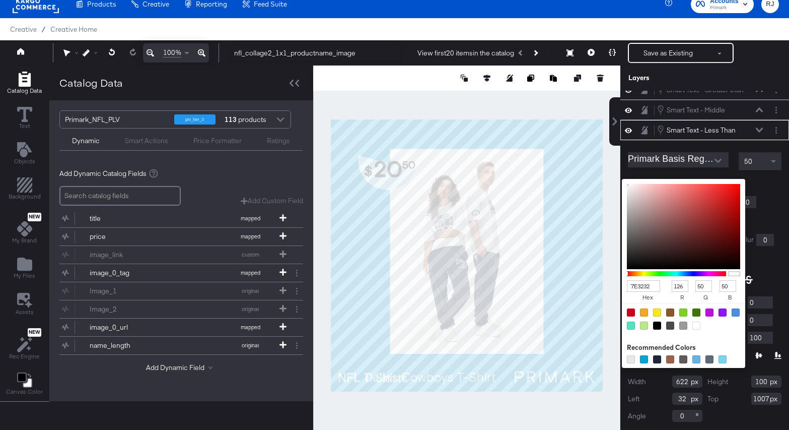
type input "128"
type input "51"
type input "C13939"
type input "193"
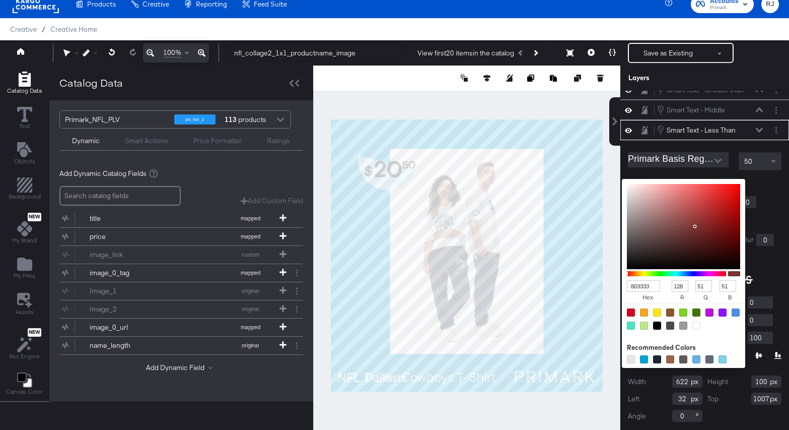
type input "57"
type input "FF1C1C"
type input "255"
type input "28"
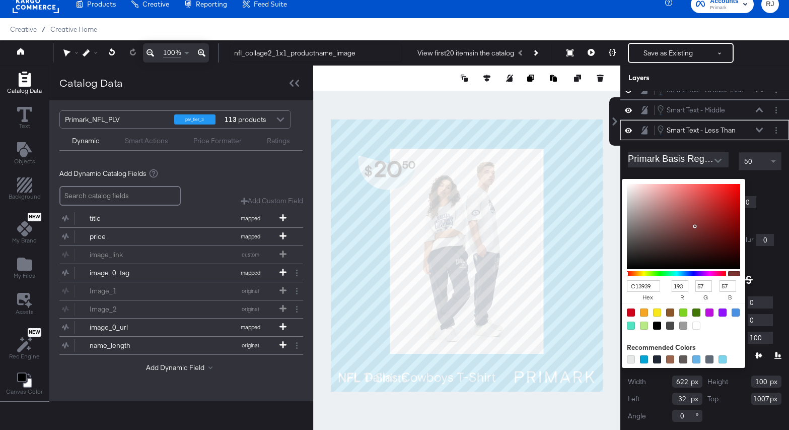
type input "28"
type input "FF0000"
type input "0"
drag, startPoint x: 695, startPoint y: 225, endPoint x: 773, endPoint y: 155, distance: 104.5
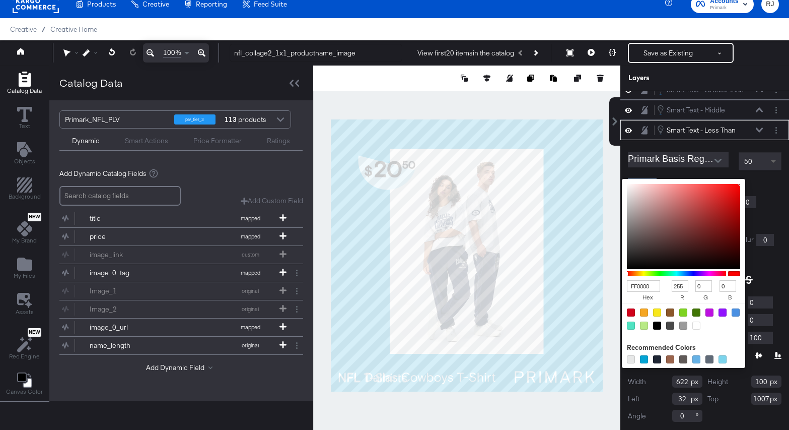
click at [773, 155] on div "Primark Basis Regular 50 Fill Color: FF0000 hex 255 r 0 g 0 b 100 a Recommended…" at bounding box center [704, 285] width 169 height 290
type input "FC0808"
type input "252"
type input "8"
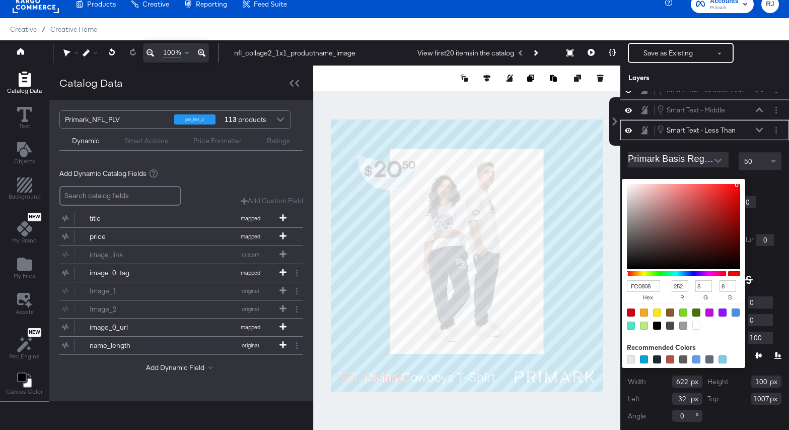
type input "FF0000"
type input "255"
type input "0"
drag, startPoint x: 737, startPoint y: 185, endPoint x: 782, endPoint y: 153, distance: 55.7
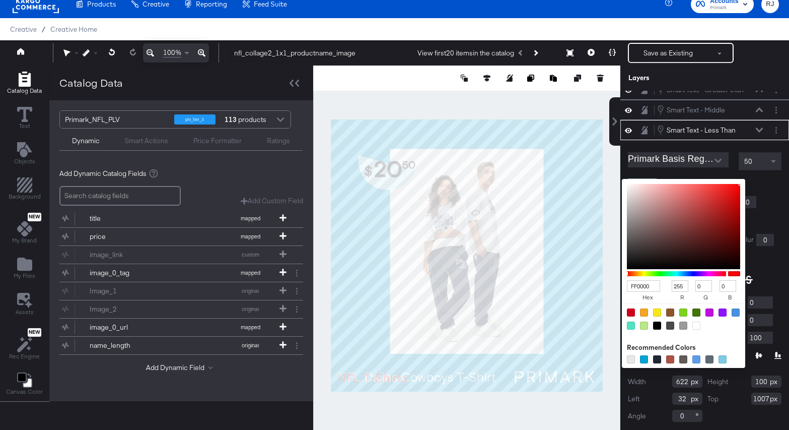
click at [782, 153] on div "Primark Basis Regular 50 Fill Color: FF0000 hex 255 r 0 g 0 b 100 a Recommended…" at bounding box center [704, 285] width 169 height 290
click at [758, 127] on icon at bounding box center [759, 129] width 7 height 5
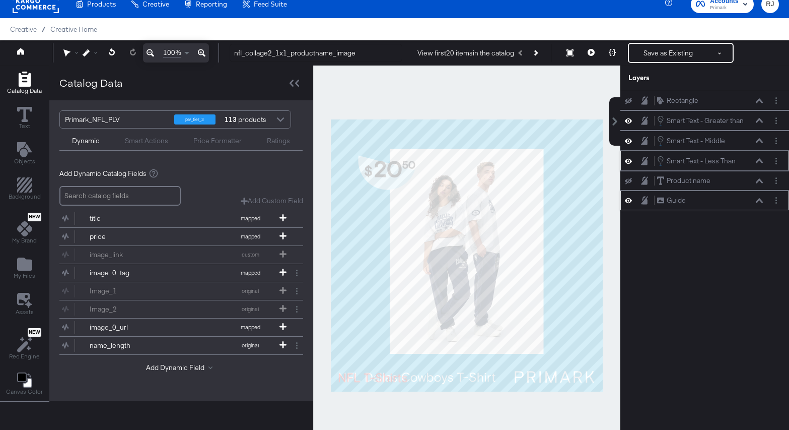
scroll to position [0, 0]
click at [24, 268] on icon "Add Files" at bounding box center [24, 263] width 15 height 13
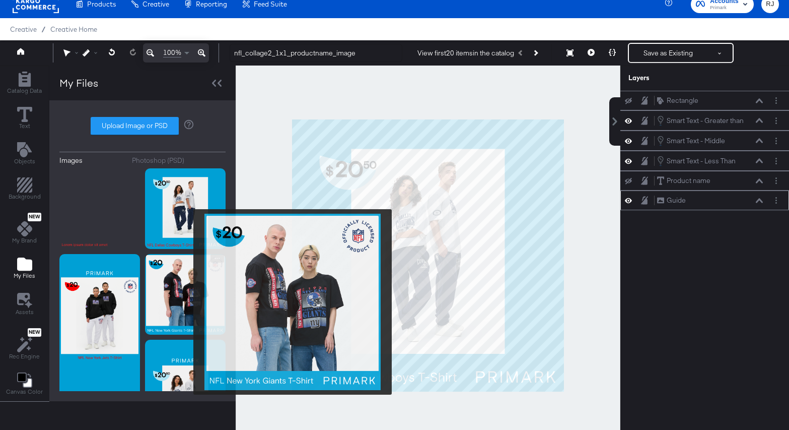
click at [187, 302] on img at bounding box center [185, 294] width 81 height 81
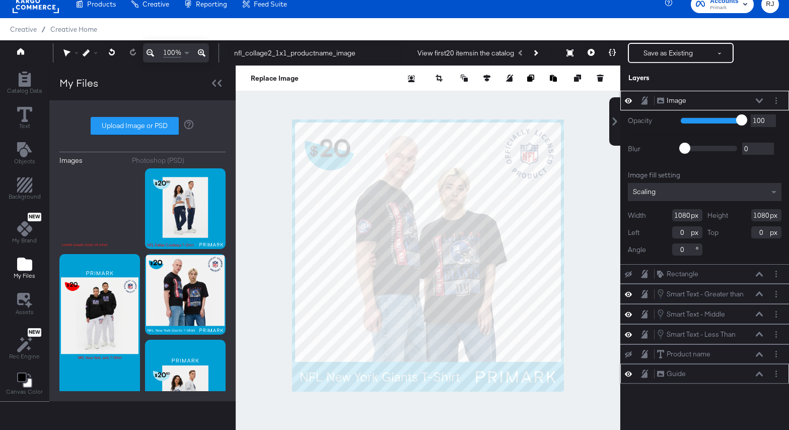
click at [758, 101] on icon at bounding box center [759, 100] width 7 height 5
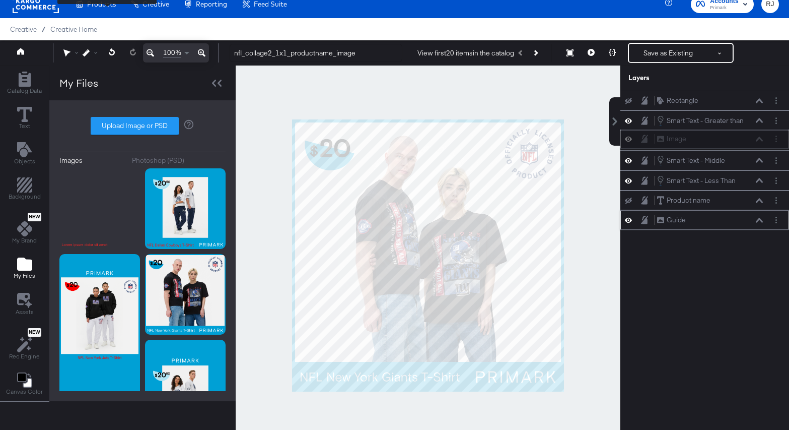
scroll to position [9, 0]
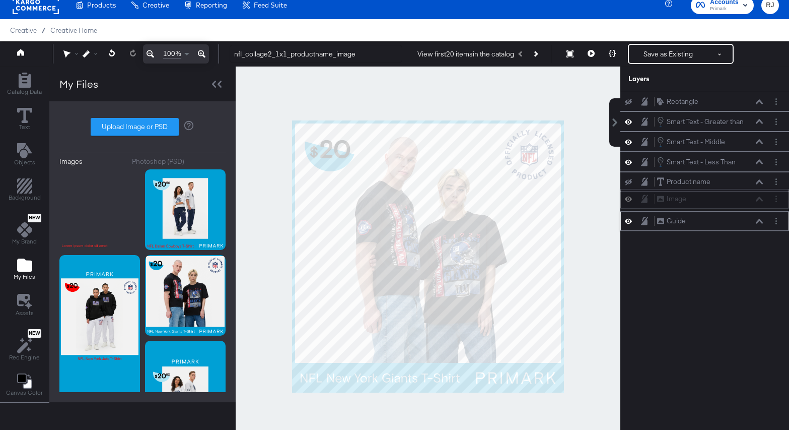
drag, startPoint x: 728, startPoint y: 101, endPoint x: 727, endPoint y: 201, distance: 100.7
click at [727, 201] on div "Image Image" at bounding box center [710, 198] width 107 height 11
click at [626, 202] on icon at bounding box center [628, 201] width 7 height 5
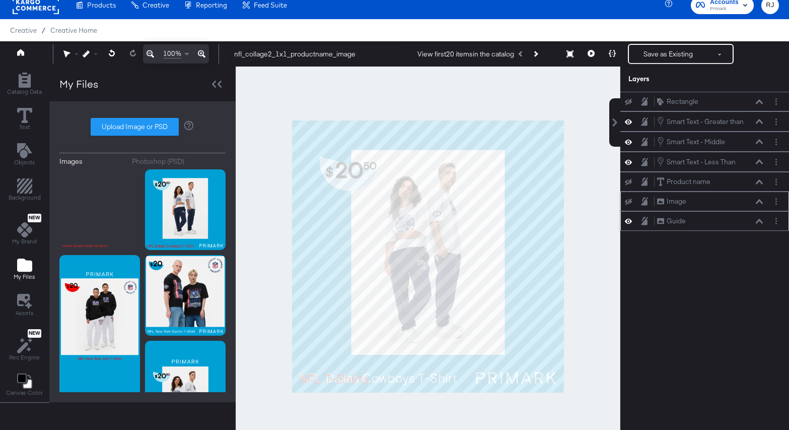
click at [626, 202] on icon at bounding box center [628, 201] width 7 height 7
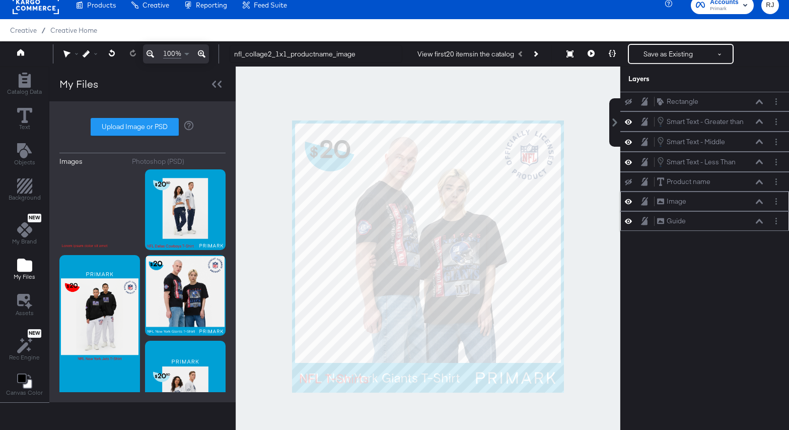
click at [626, 202] on icon at bounding box center [628, 201] width 7 height 5
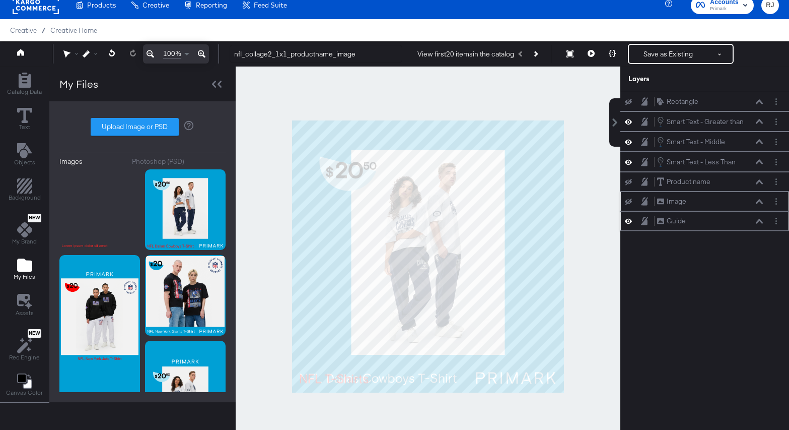
click at [626, 202] on icon at bounding box center [628, 201] width 7 height 7
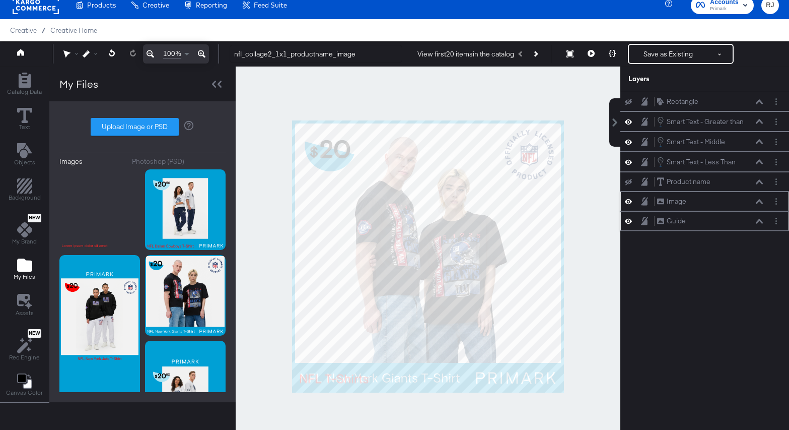
click at [626, 202] on icon at bounding box center [628, 201] width 7 height 5
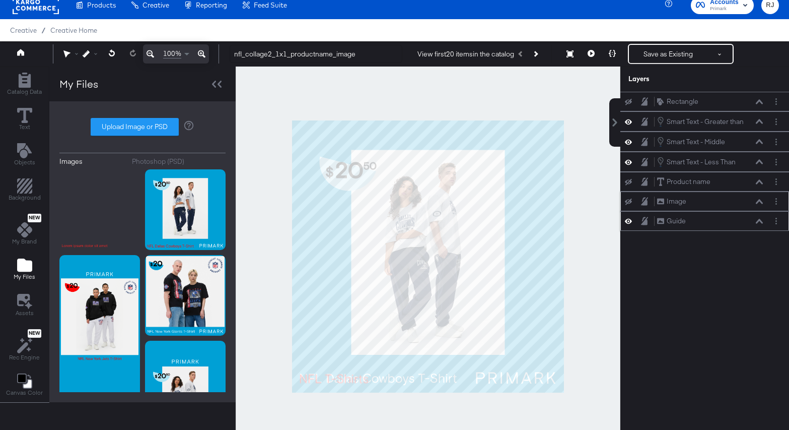
click at [626, 202] on icon at bounding box center [628, 201] width 7 height 7
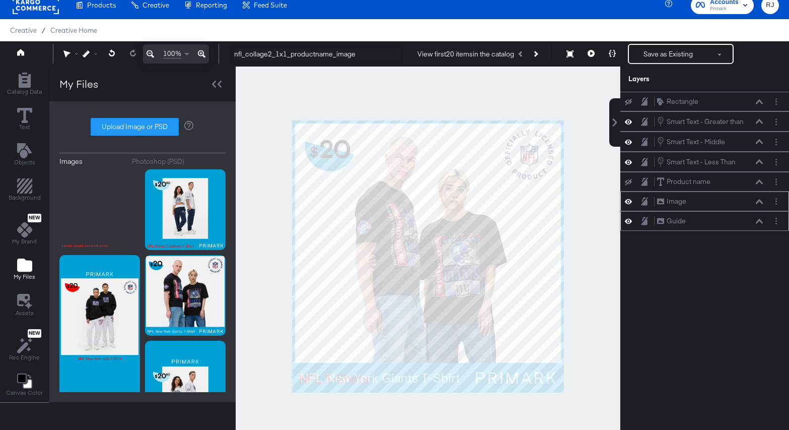
click at [626, 202] on icon at bounding box center [628, 201] width 7 height 5
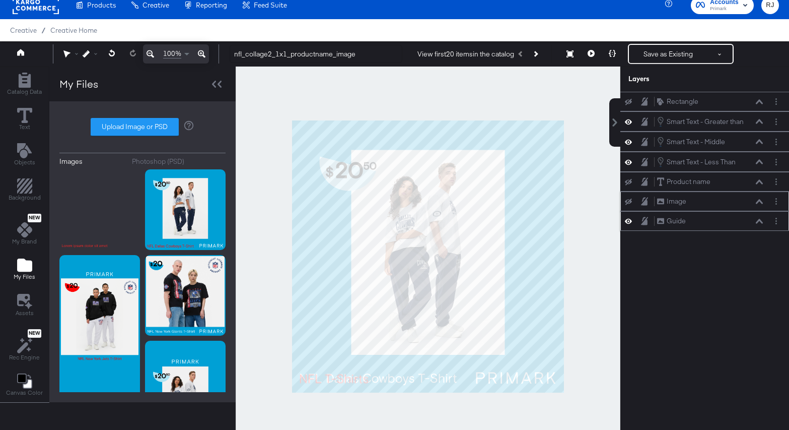
click at [626, 202] on icon at bounding box center [628, 201] width 7 height 7
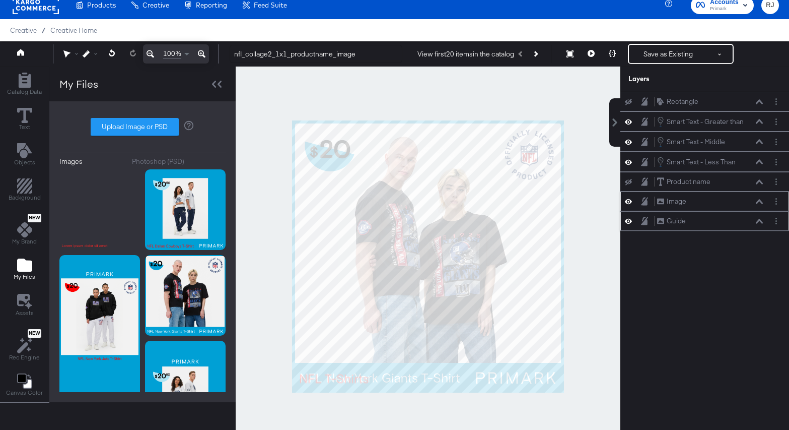
click at [626, 202] on icon at bounding box center [628, 201] width 7 height 5
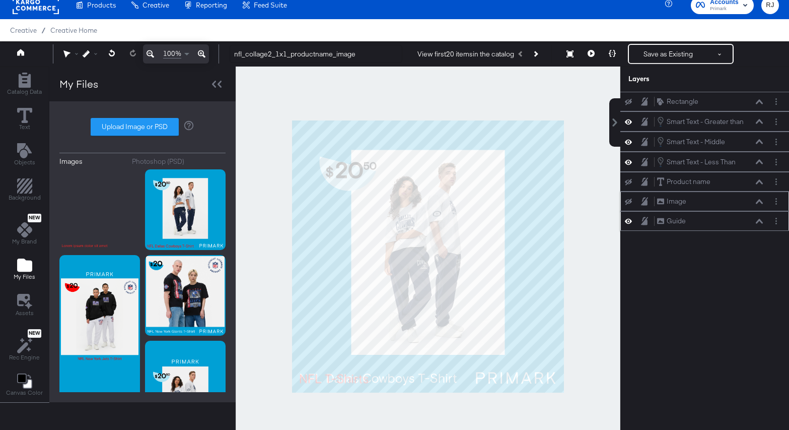
click at [626, 202] on icon at bounding box center [628, 201] width 7 height 7
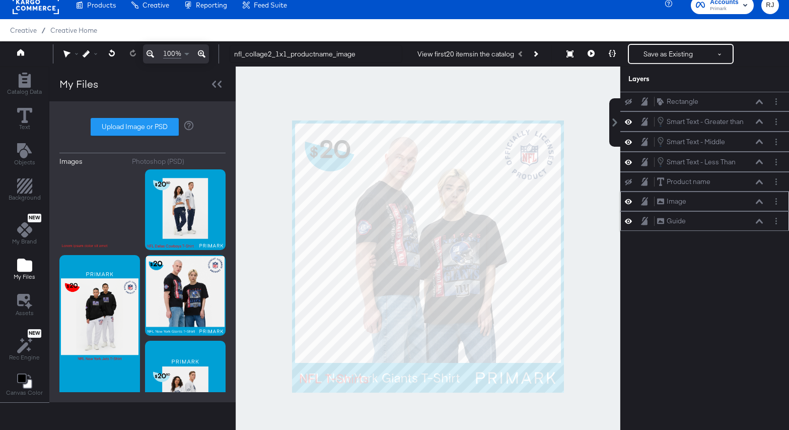
click at [626, 202] on icon at bounding box center [628, 201] width 7 height 5
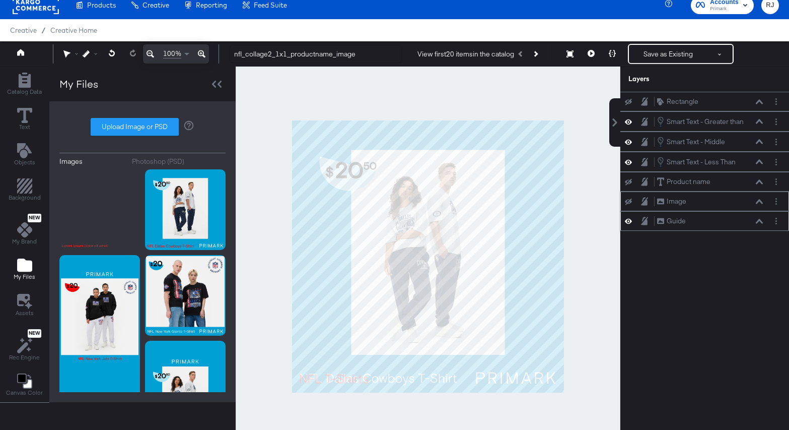
click at [626, 202] on icon at bounding box center [628, 201] width 7 height 7
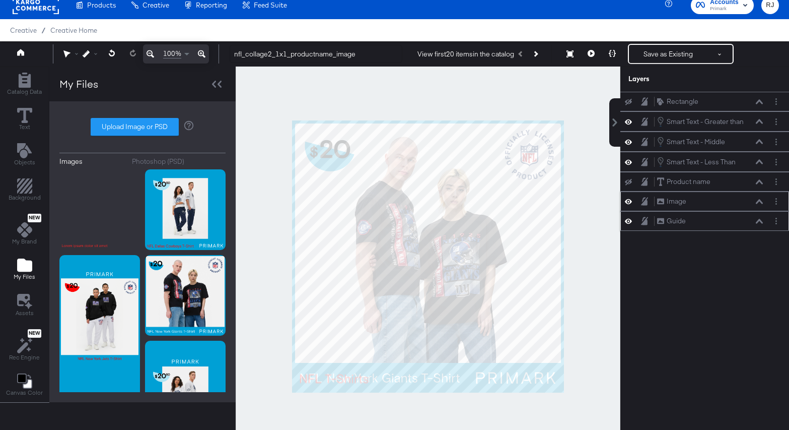
click at [626, 202] on icon at bounding box center [628, 201] width 7 height 5
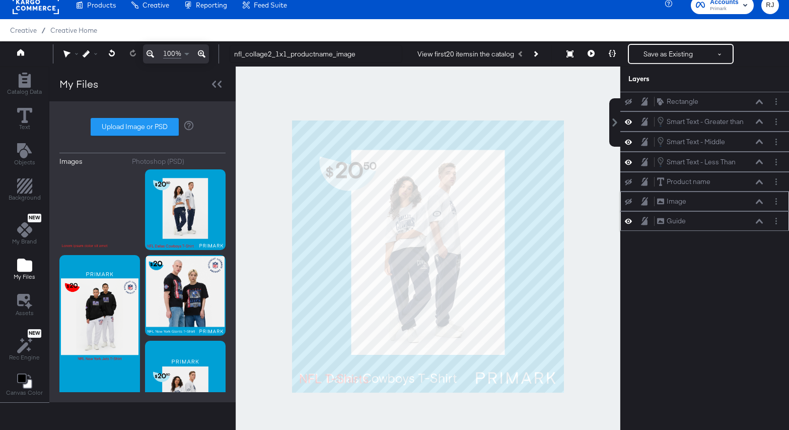
click at [626, 202] on icon at bounding box center [628, 201] width 7 height 7
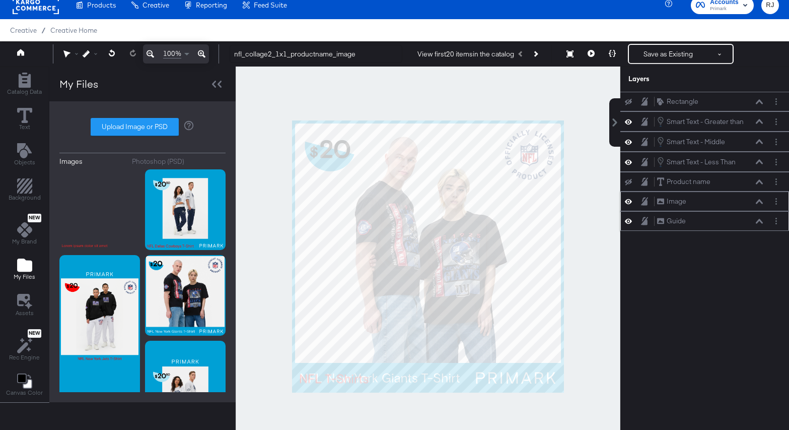
click at [626, 202] on icon at bounding box center [628, 201] width 7 height 5
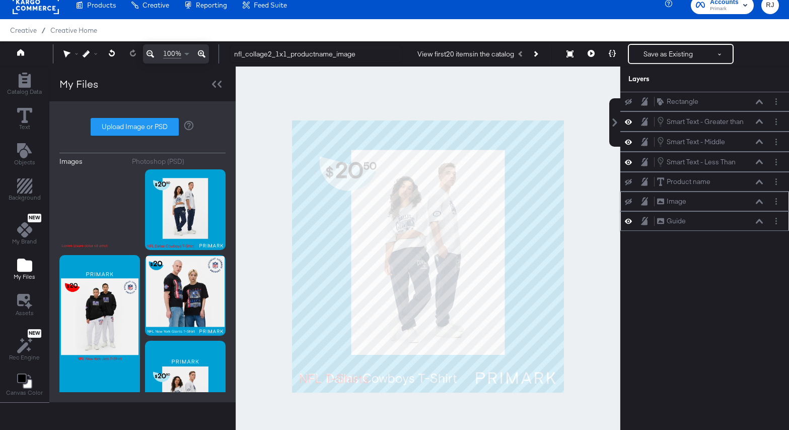
click at [626, 202] on icon at bounding box center [628, 201] width 7 height 7
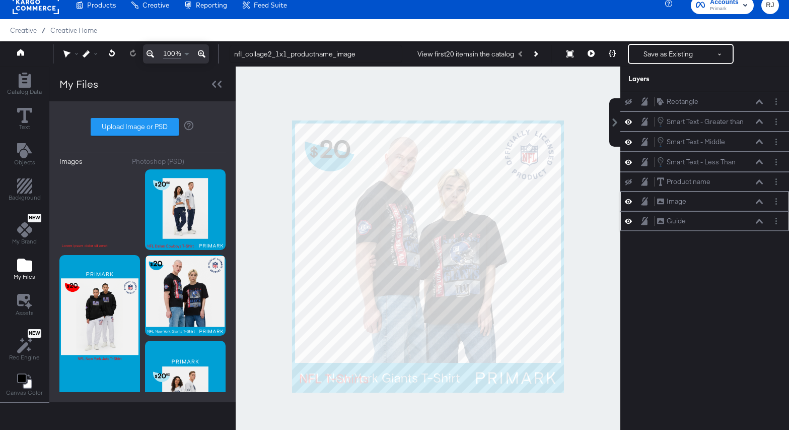
click at [626, 202] on icon at bounding box center [628, 201] width 7 height 5
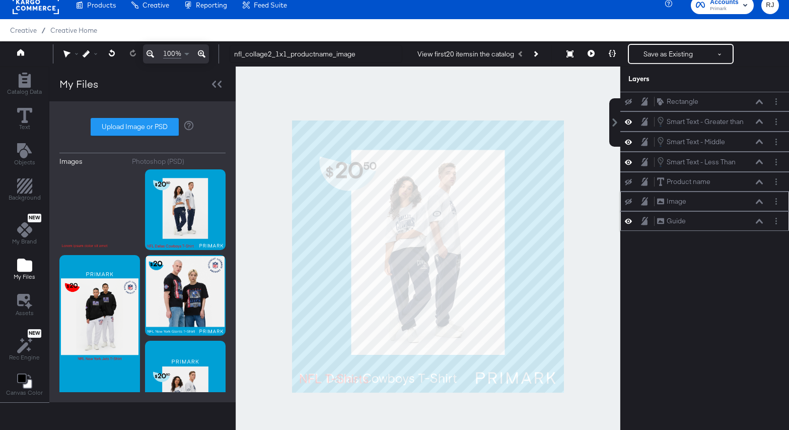
click at [626, 202] on icon at bounding box center [628, 201] width 7 height 7
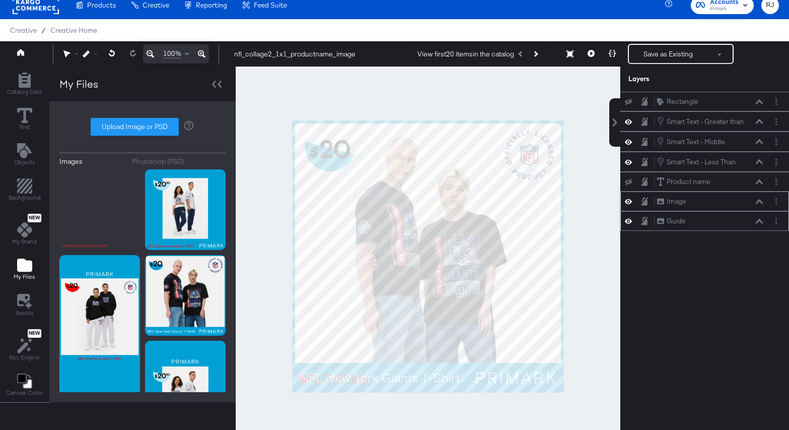
click at [626, 202] on icon at bounding box center [628, 201] width 7 height 5
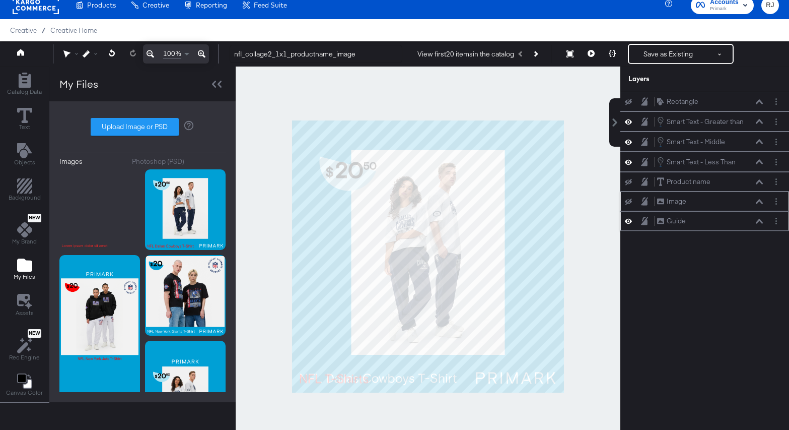
click at [626, 202] on icon at bounding box center [628, 201] width 7 height 7
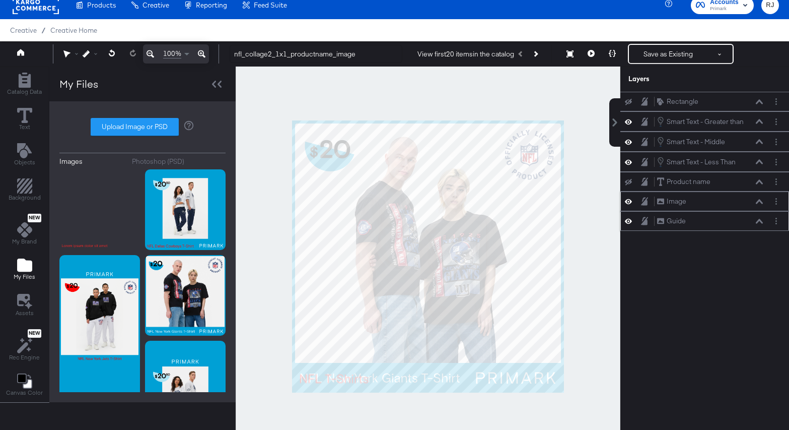
click at [626, 202] on icon at bounding box center [628, 201] width 7 height 5
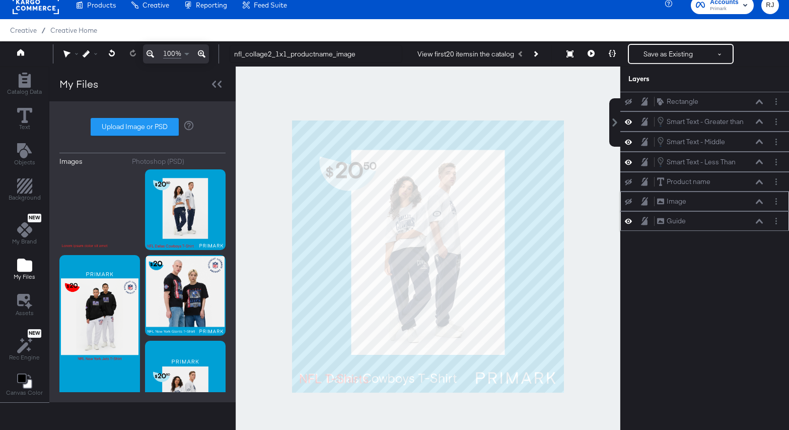
click at [626, 202] on icon at bounding box center [628, 201] width 7 height 7
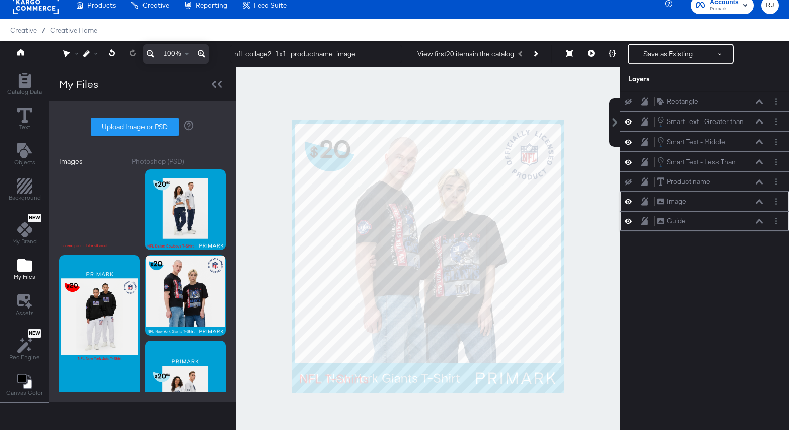
click at [626, 202] on icon at bounding box center [628, 201] width 7 height 5
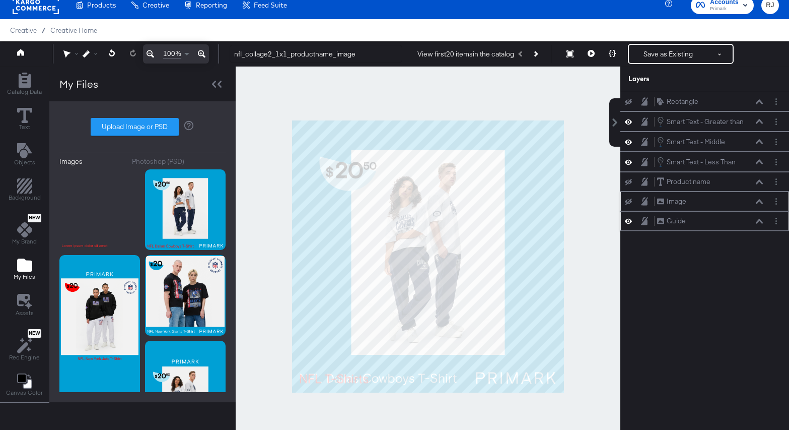
click at [626, 202] on icon at bounding box center [628, 201] width 7 height 7
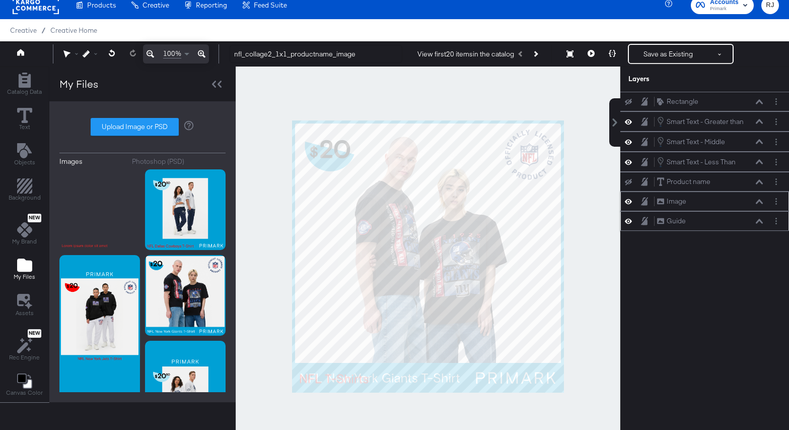
click at [626, 202] on icon at bounding box center [628, 201] width 7 height 5
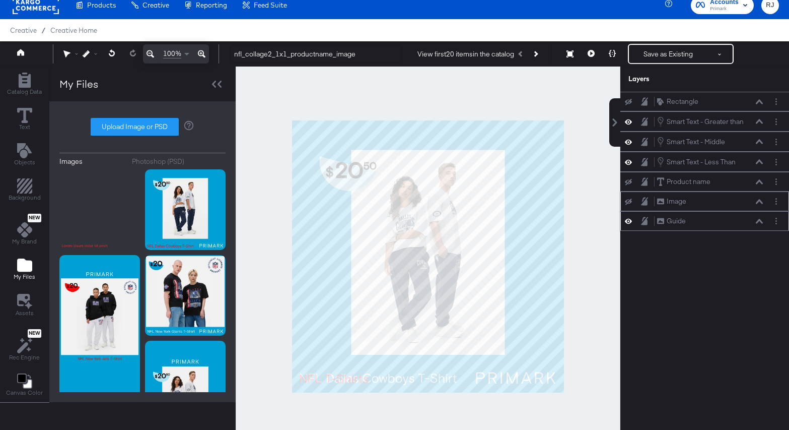
click at [626, 202] on icon at bounding box center [628, 201] width 7 height 7
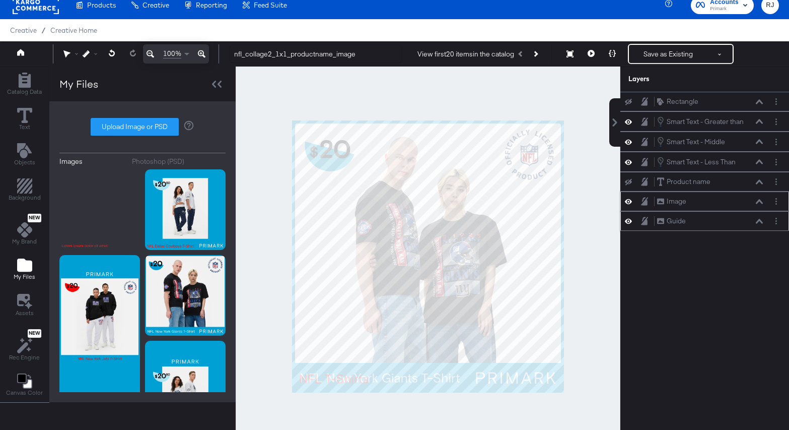
click at [626, 202] on icon at bounding box center [628, 201] width 7 height 5
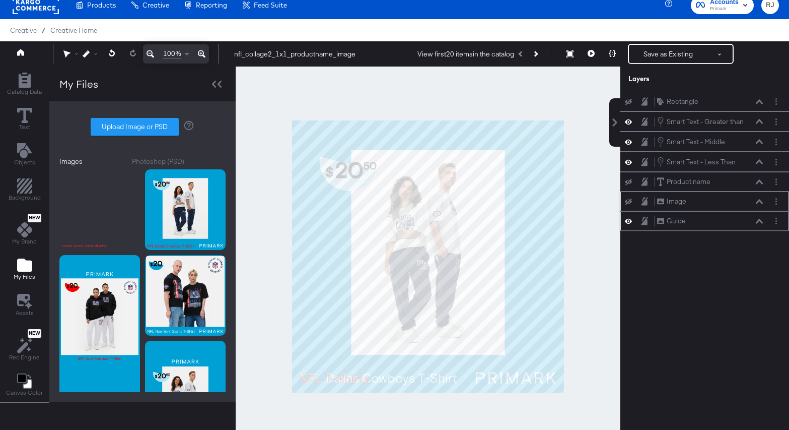
click at [626, 202] on icon at bounding box center [628, 201] width 7 height 7
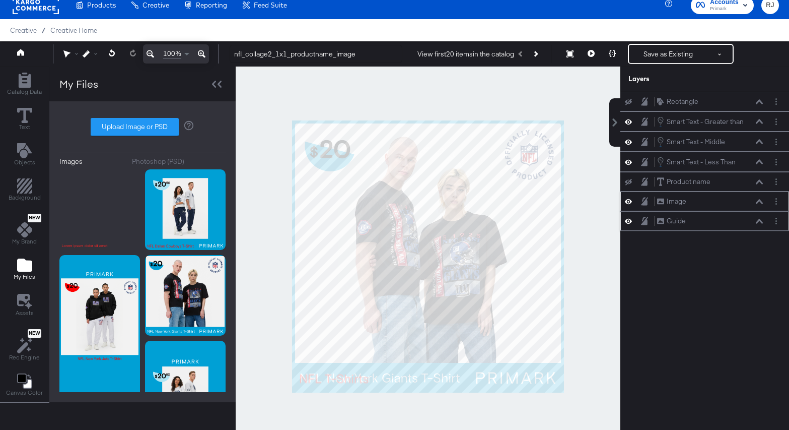
click at [626, 202] on icon at bounding box center [628, 201] width 7 height 5
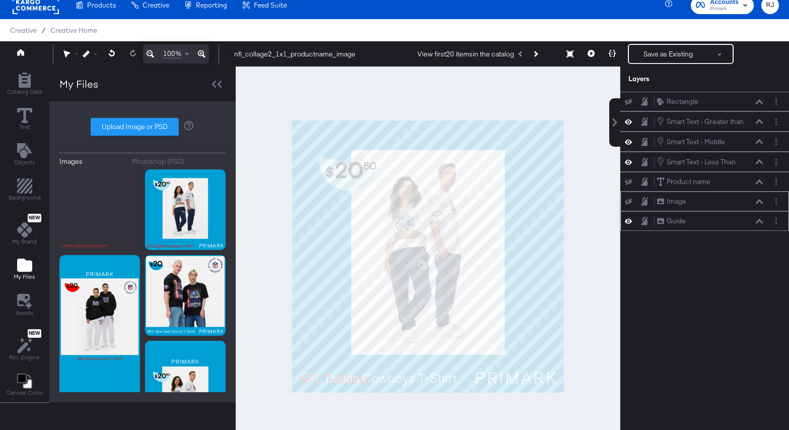
click at [626, 202] on icon at bounding box center [628, 201] width 7 height 7
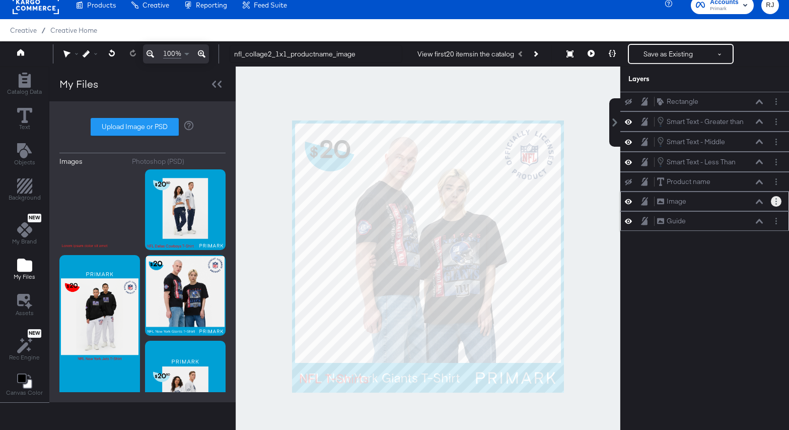
click at [776, 200] on icon "Layer Options" at bounding box center [776, 201] width 2 height 7
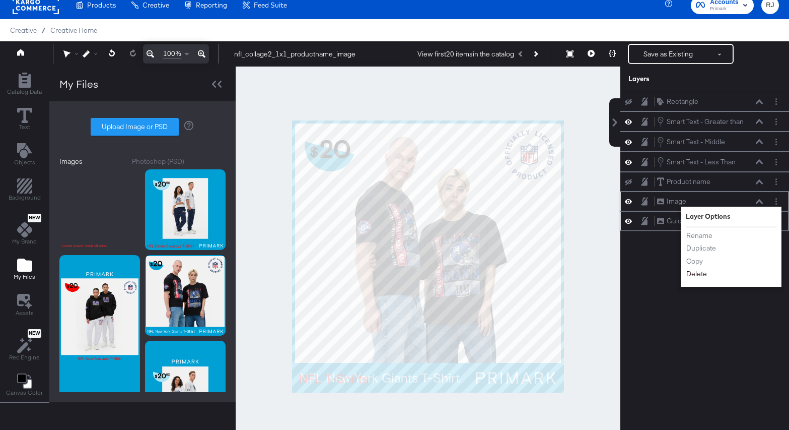
click at [701, 274] on button "Delete" at bounding box center [697, 273] width 22 height 11
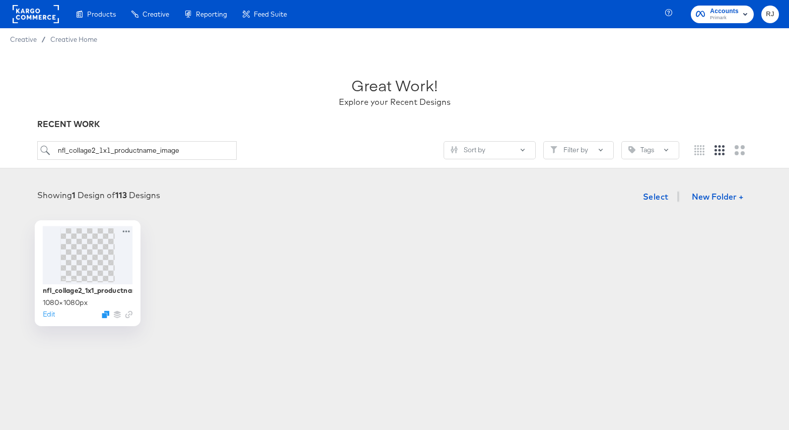
click at [95, 255] on img at bounding box center [87, 255] width 54 height 54
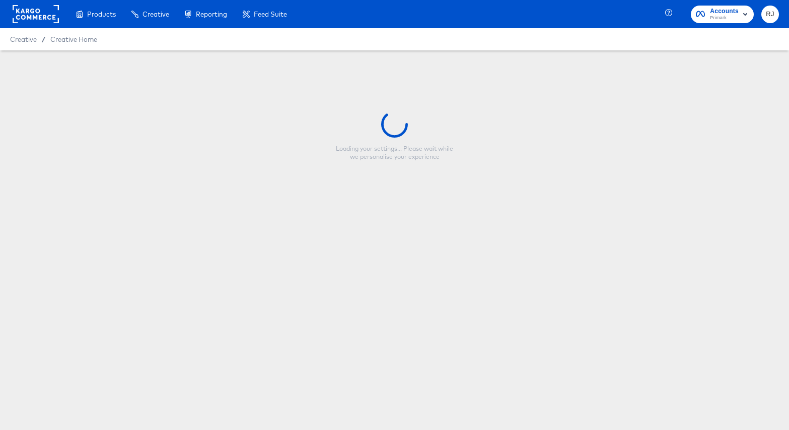
type input "nfl_collage2_1x1_productname_image"
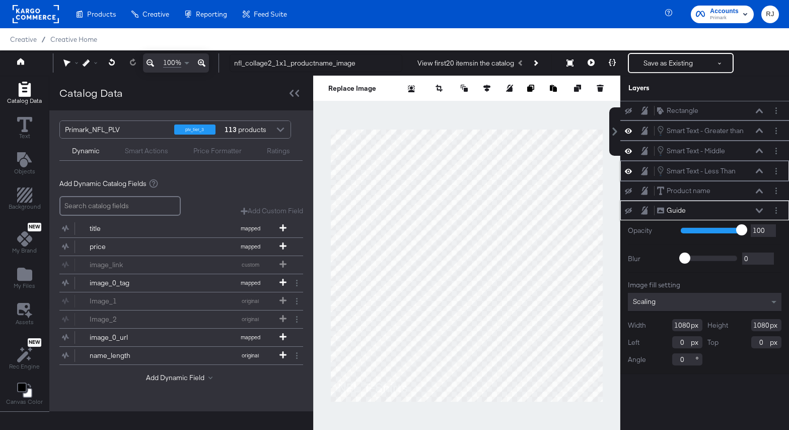
click at [759, 171] on icon at bounding box center [759, 170] width 7 height 5
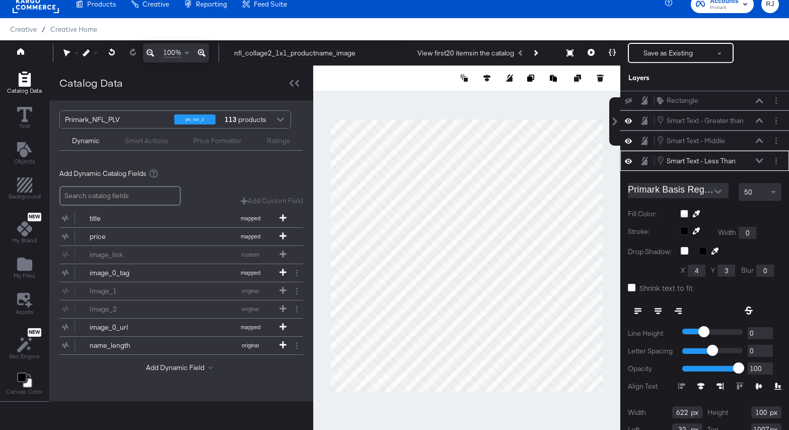
scroll to position [31, 0]
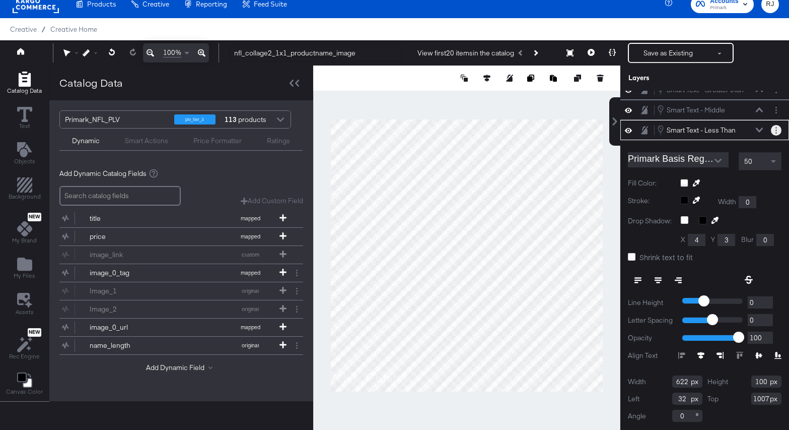
click at [775, 129] on icon "Layer Options" at bounding box center [776, 130] width 2 height 7
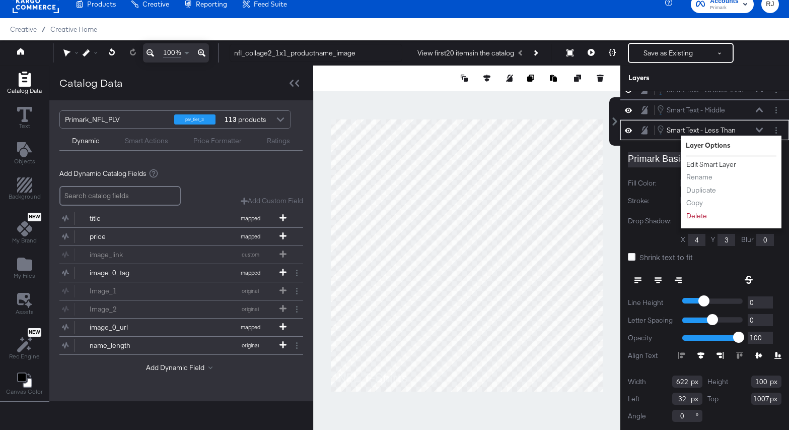
click at [710, 163] on button "Edit Smart Layer" at bounding box center [711, 164] width 51 height 11
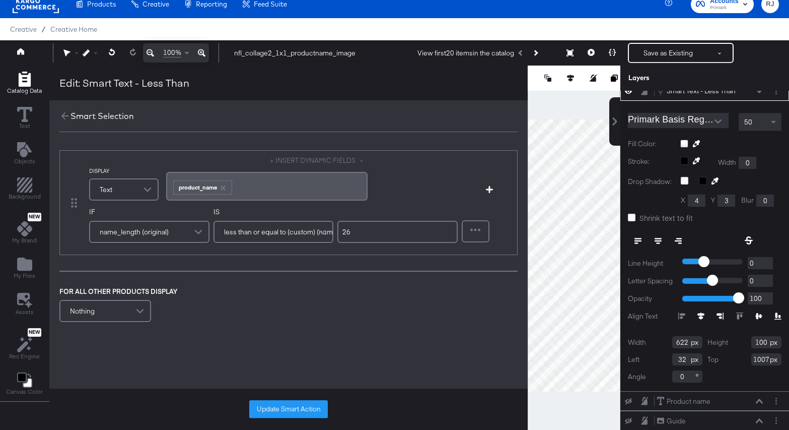
scroll to position [46, 0]
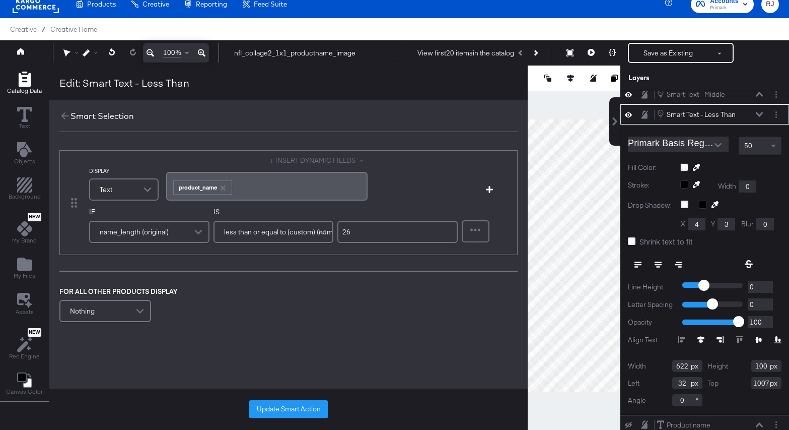
drag, startPoint x: 363, startPoint y: 234, endPoint x: 332, endPoint y: 233, distance: 30.7
click at [332, 233] on div "IF name_length (original) IS less than or equal to (custom) (number) 26" at bounding box center [273, 228] width 369 height 42
click at [754, 116] on div "Smart Text - Less Than Smart Text - Less Than" at bounding box center [710, 114] width 107 height 11
click at [759, 116] on icon at bounding box center [759, 114] width 7 height 5
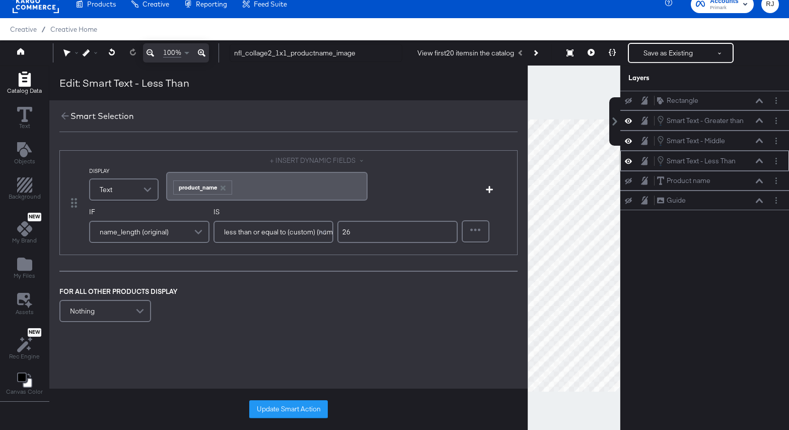
scroll to position [0, 0]
click at [777, 163] on button "Layer Options" at bounding box center [776, 161] width 11 height 11
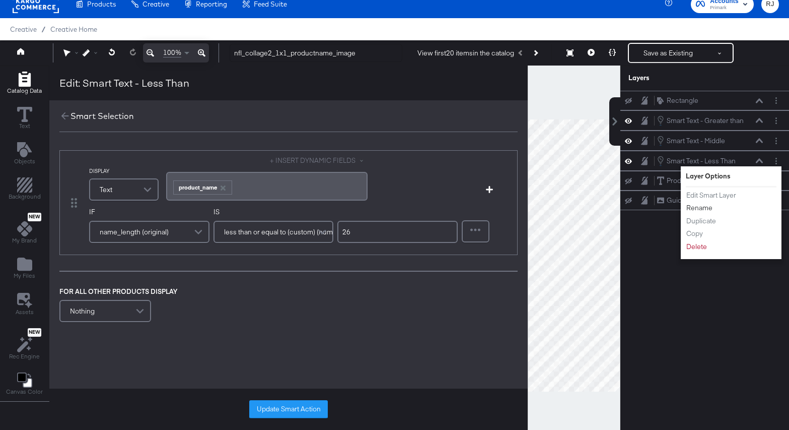
click at [700, 207] on button "Rename" at bounding box center [699, 207] width 27 height 11
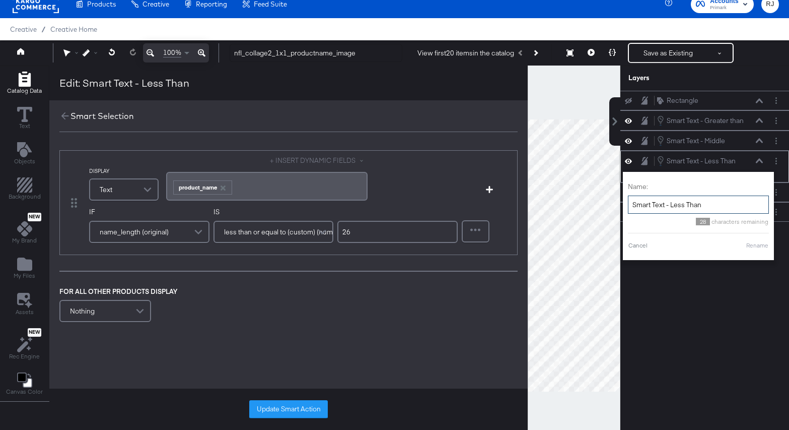
drag, startPoint x: 712, startPoint y: 203, endPoint x: 625, endPoint y: 202, distance: 87.1
click at [625, 202] on div "Name: Smart Text - Less Than 28 characters remaining Cancel Rename" at bounding box center [698, 216] width 151 height 88
click at [761, 160] on icon at bounding box center [759, 160] width 7 height 5
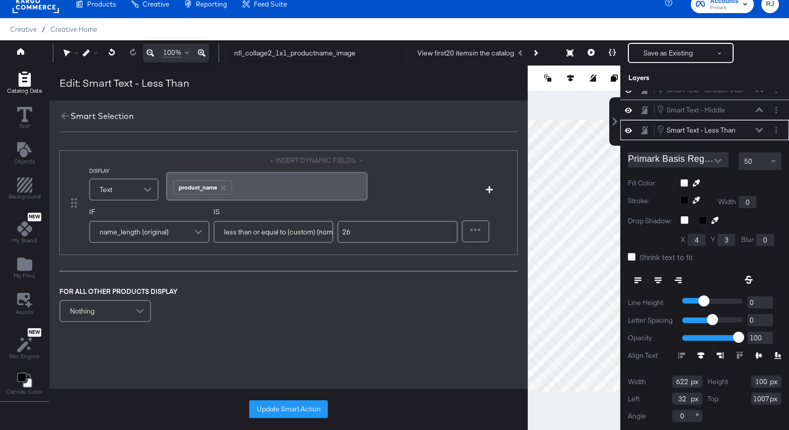
scroll to position [70, 0]
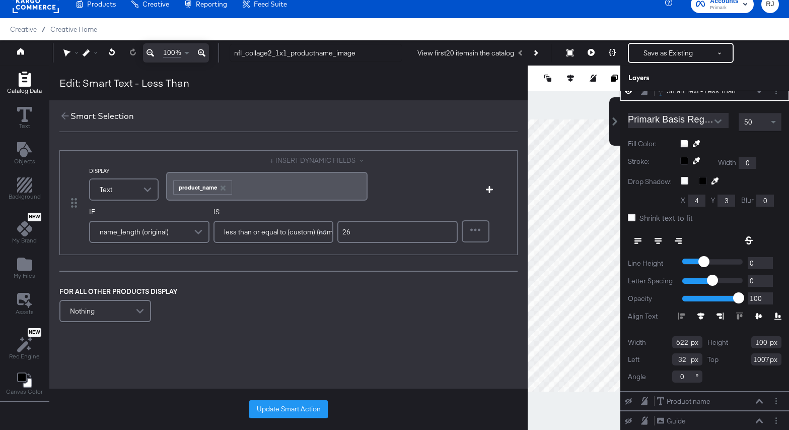
drag, startPoint x: 689, startPoint y: 343, endPoint x: 667, endPoint y: 343, distance: 22.2
click at [667, 343] on div "Width 622" at bounding box center [665, 342] width 75 height 12
drag, startPoint x: 688, startPoint y: 360, endPoint x: 663, endPoint y: 360, distance: 25.7
click at [663, 360] on div "Left 32" at bounding box center [665, 359] width 75 height 12
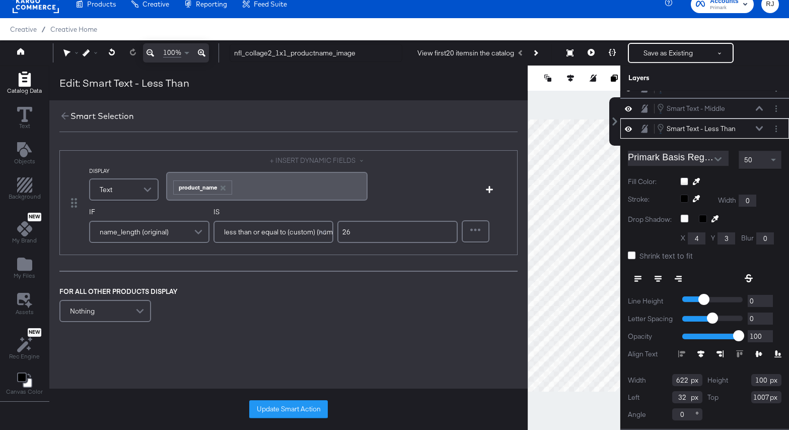
scroll to position [0, 0]
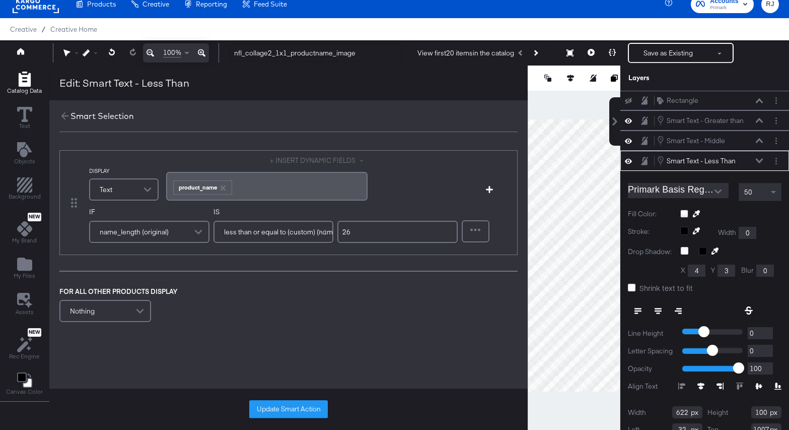
click at [759, 159] on icon at bounding box center [759, 160] width 7 height 5
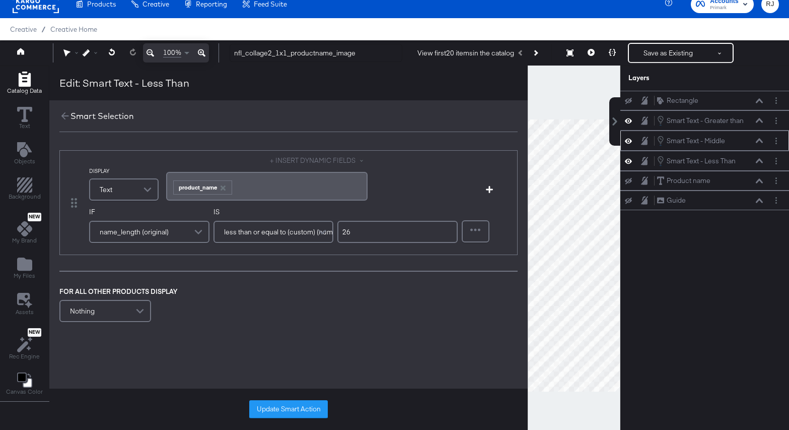
click at [762, 139] on icon at bounding box center [759, 140] width 7 height 5
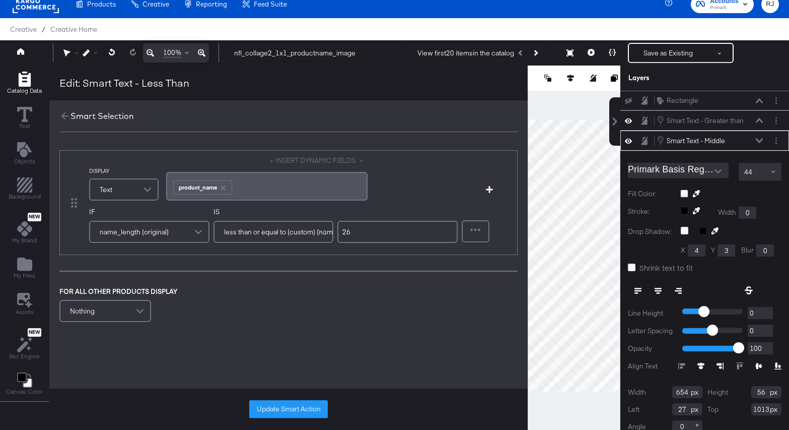
scroll to position [11, 0]
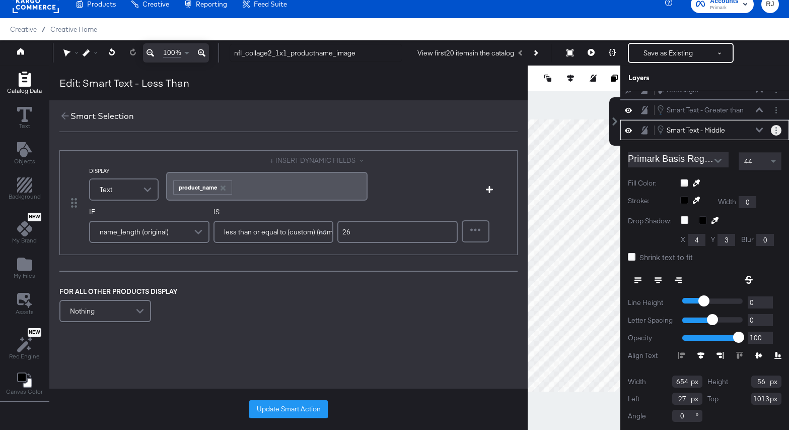
click at [777, 132] on button "Layer Options" at bounding box center [776, 130] width 11 height 11
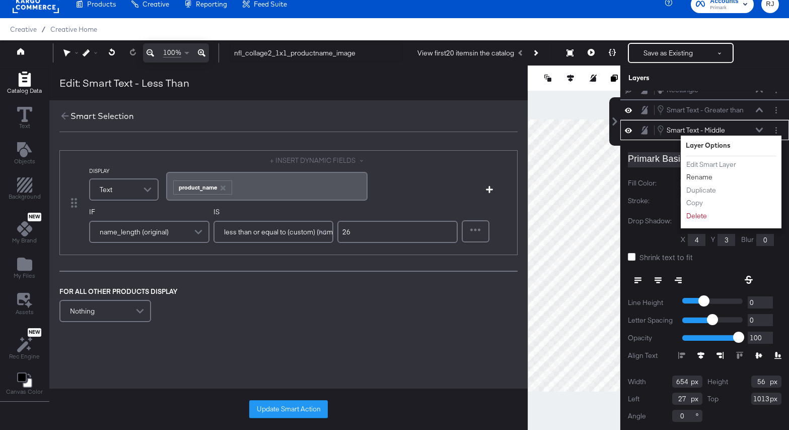
click at [702, 177] on button "Rename" at bounding box center [699, 177] width 27 height 11
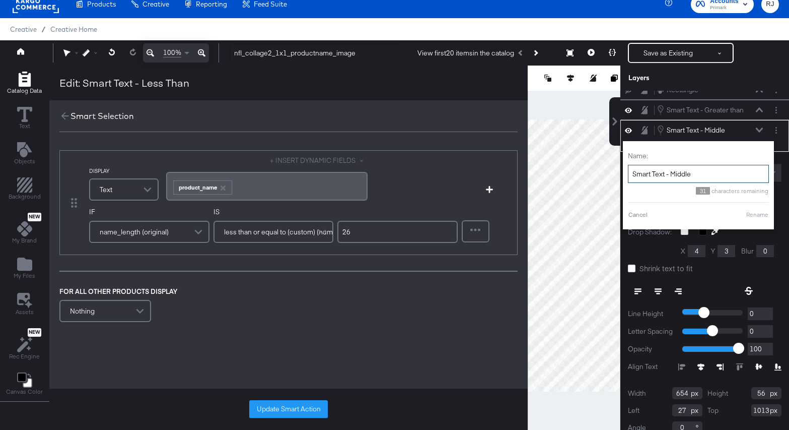
drag, startPoint x: 701, startPoint y: 176, endPoint x: 627, endPoint y: 174, distance: 74.1
click at [627, 174] on div "Name: Smart Text - Middle 31 characters remaining Cancel Rename" at bounding box center [698, 185] width 151 height 88
click at [777, 132] on button "Layer Options" at bounding box center [776, 130] width 11 height 11
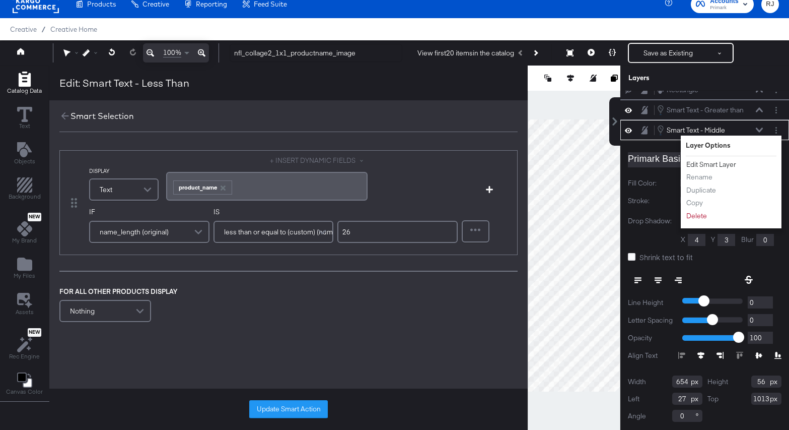
click at [700, 162] on button "Edit Smart Layer" at bounding box center [711, 164] width 51 height 11
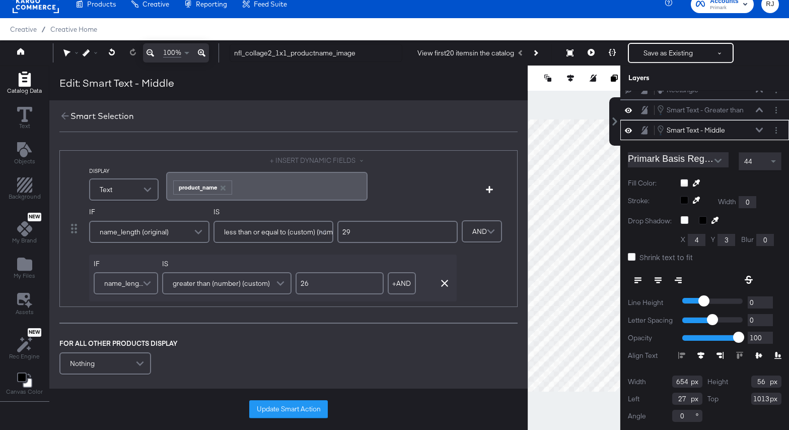
scroll to position [54, 0]
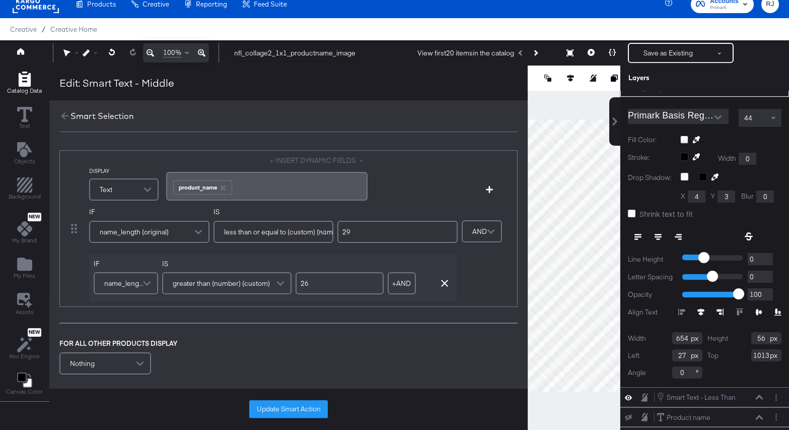
drag, startPoint x: 688, startPoint y: 340, endPoint x: 664, endPoint y: 340, distance: 24.2
click at [664, 340] on div "Width 654" at bounding box center [665, 338] width 75 height 12
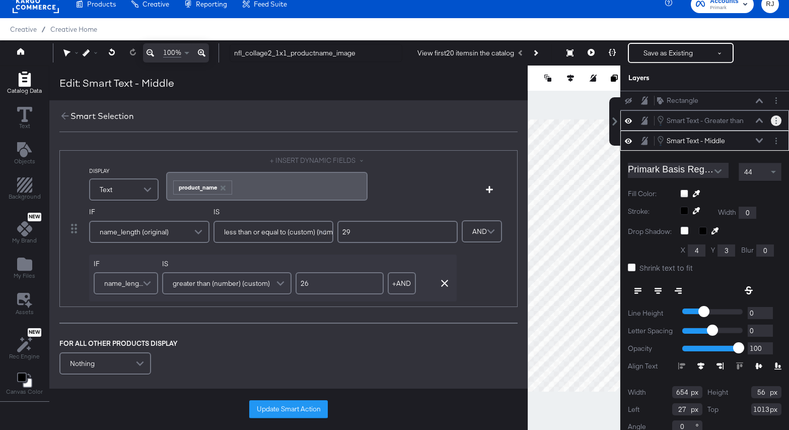
click at [777, 121] on button "Layer Options" at bounding box center [776, 120] width 11 height 11
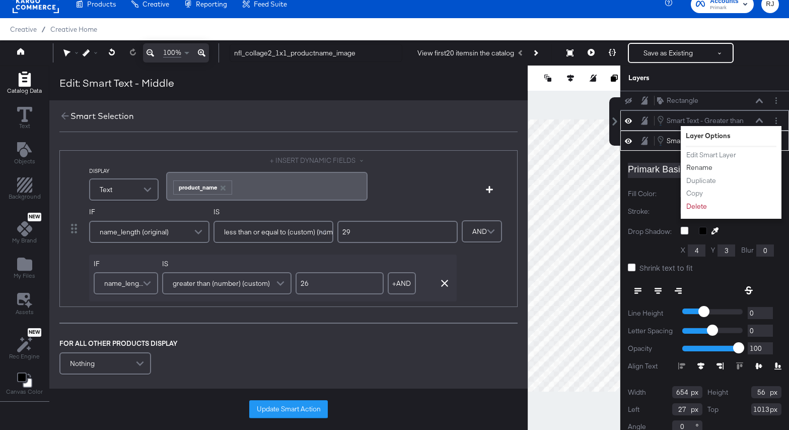
click at [704, 168] on button "Rename" at bounding box center [699, 167] width 27 height 11
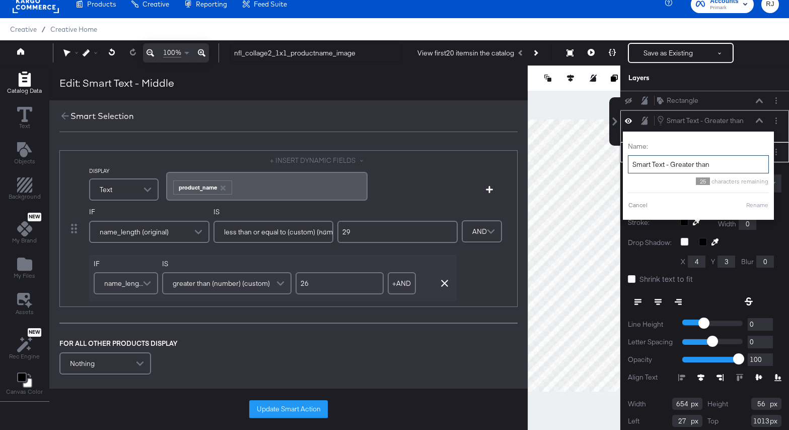
drag, startPoint x: 721, startPoint y: 166, endPoint x: 627, endPoint y: 165, distance: 94.2
click at [627, 165] on div "Name: Smart Text - Greater than 25 characters remaining Cancel Rename" at bounding box center [698, 175] width 151 height 88
click at [777, 120] on button "Layer Options" at bounding box center [776, 120] width 11 height 11
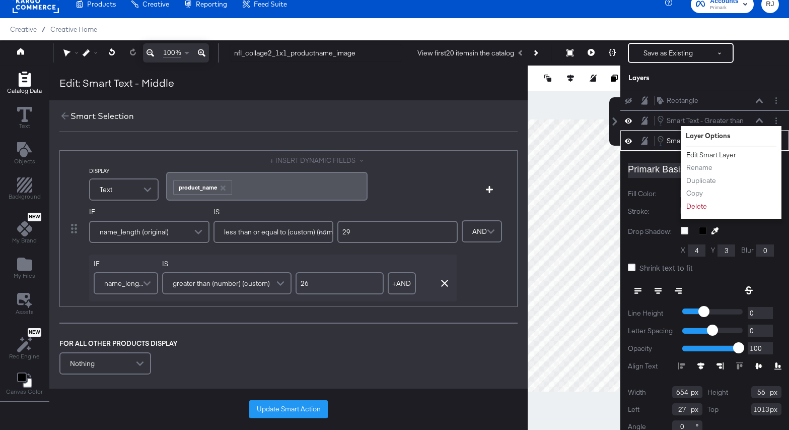
click at [711, 152] on button "Edit Smart Layer" at bounding box center [711, 155] width 51 height 11
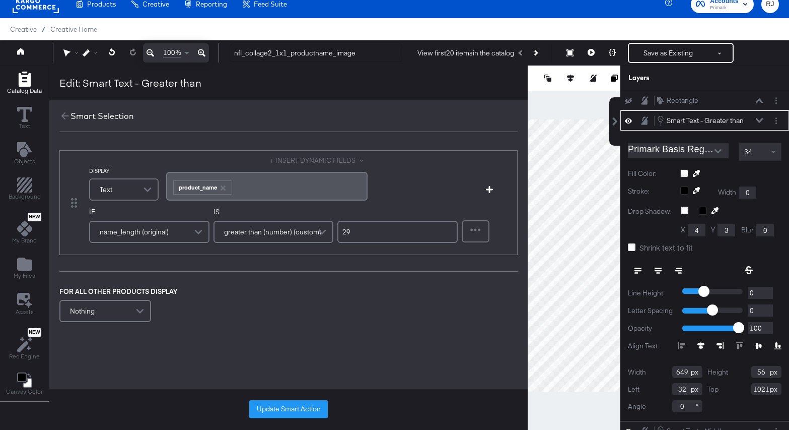
drag, startPoint x: 689, startPoint y: 371, endPoint x: 667, endPoint y: 371, distance: 21.7
click at [667, 371] on div "Width 649" at bounding box center [665, 372] width 75 height 12
click at [762, 117] on button at bounding box center [759, 120] width 8 height 6
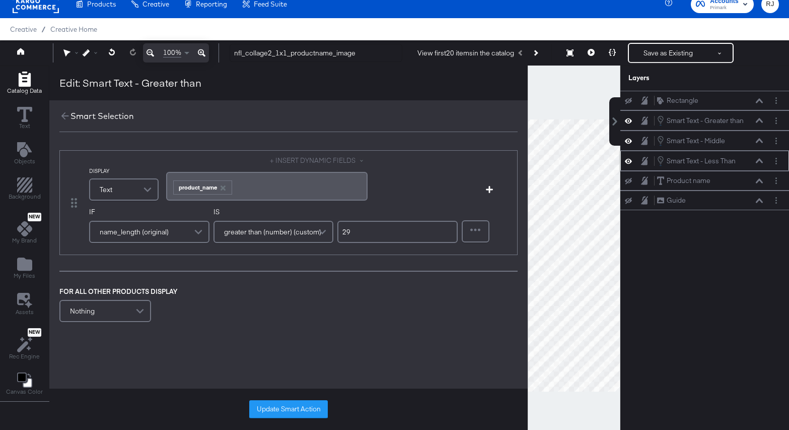
click at [761, 164] on div "Smart Text - Less Than Smart Text - Less Than" at bounding box center [710, 160] width 107 height 11
click at [758, 161] on icon at bounding box center [759, 160] width 7 height 5
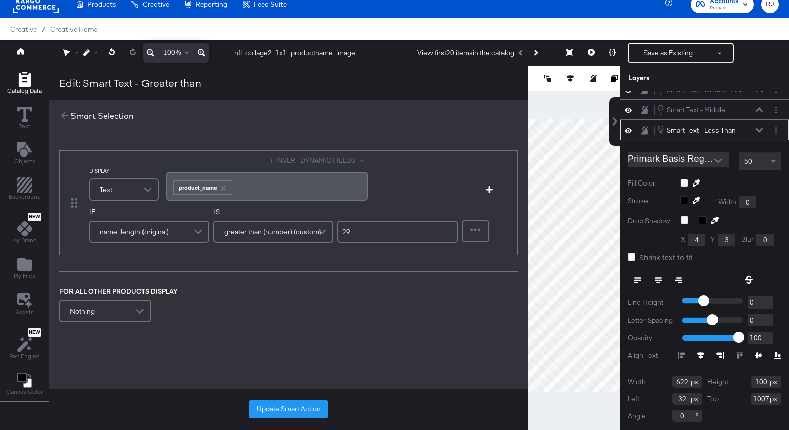
drag, startPoint x: 688, startPoint y: 383, endPoint x: 664, endPoint y: 382, distance: 24.2
click at [664, 382] on div "Width 622" at bounding box center [665, 381] width 75 height 12
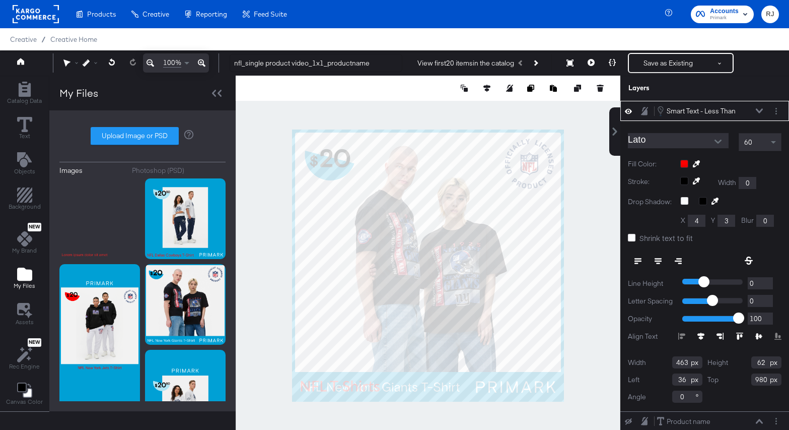
scroll to position [10, 0]
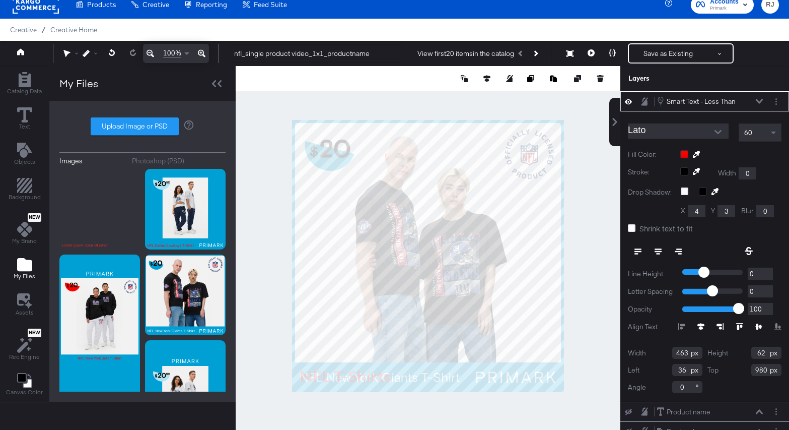
type input "527"
